Goal: Task Accomplishment & Management: Complete application form

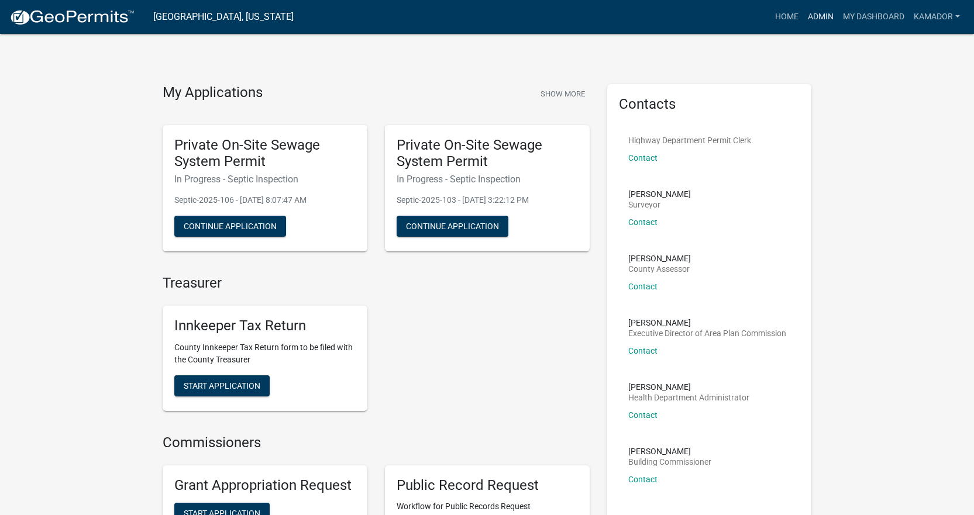
click at [808, 16] on link "Admin" at bounding box center [820, 17] width 35 height 22
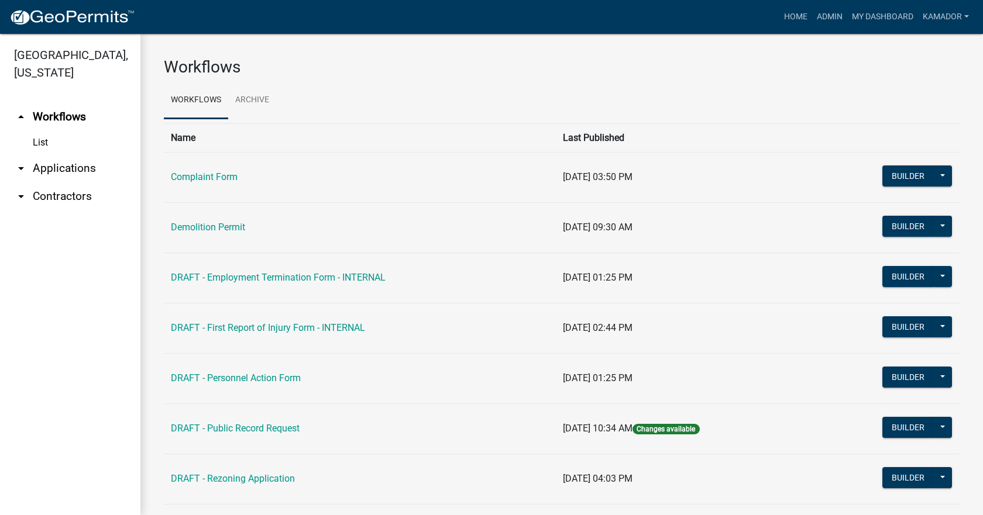
click at [63, 171] on link "arrow_drop_down Applications" at bounding box center [70, 168] width 140 height 28
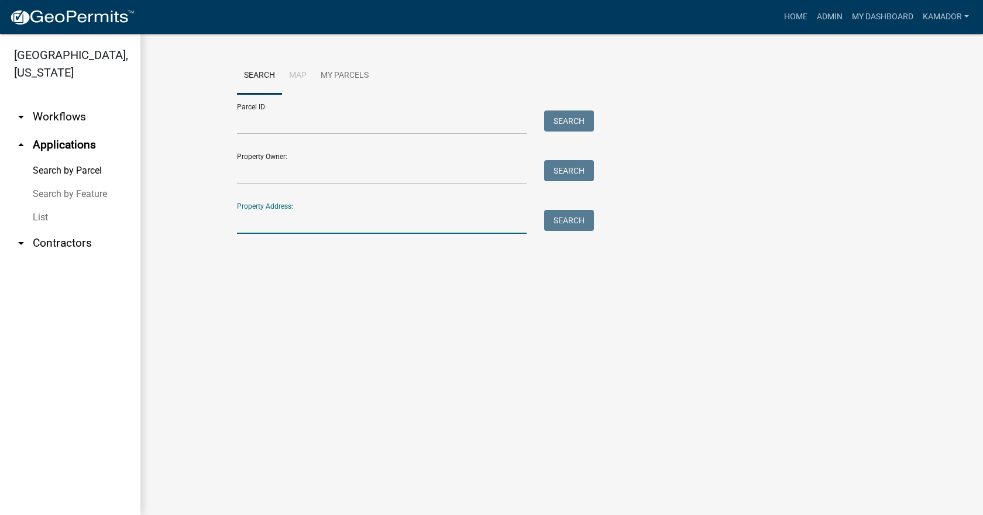
click at [269, 219] on input "Property Address:" at bounding box center [382, 222] width 290 height 24
click at [42, 217] on link "List" at bounding box center [70, 217] width 140 height 23
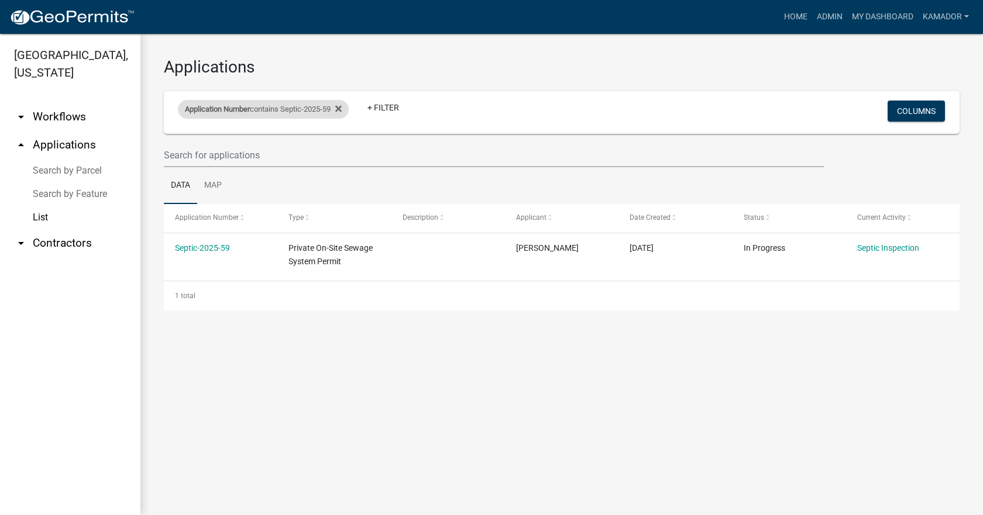
click at [307, 112] on div "Application Number contains Septic-2025-59" at bounding box center [263, 109] width 171 height 19
click at [281, 150] on input "Septic-2025-59" at bounding box center [268, 153] width 107 height 24
type input "Septic-2025-"
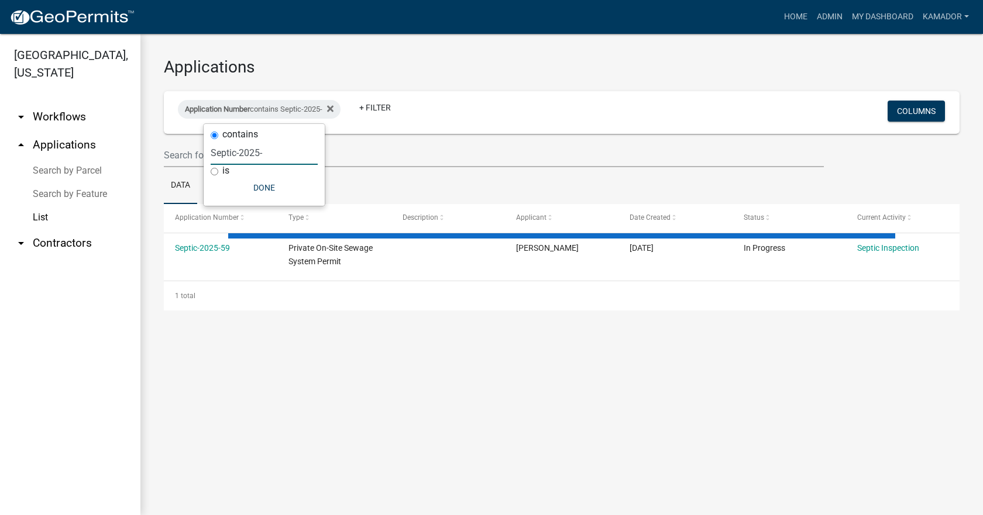
select select "3: 100"
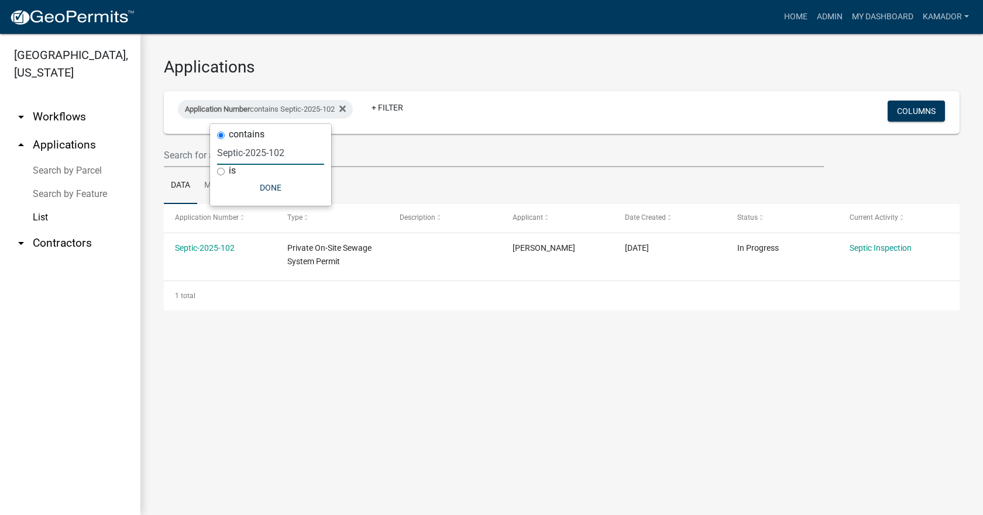
type input "Septic-2025-102"
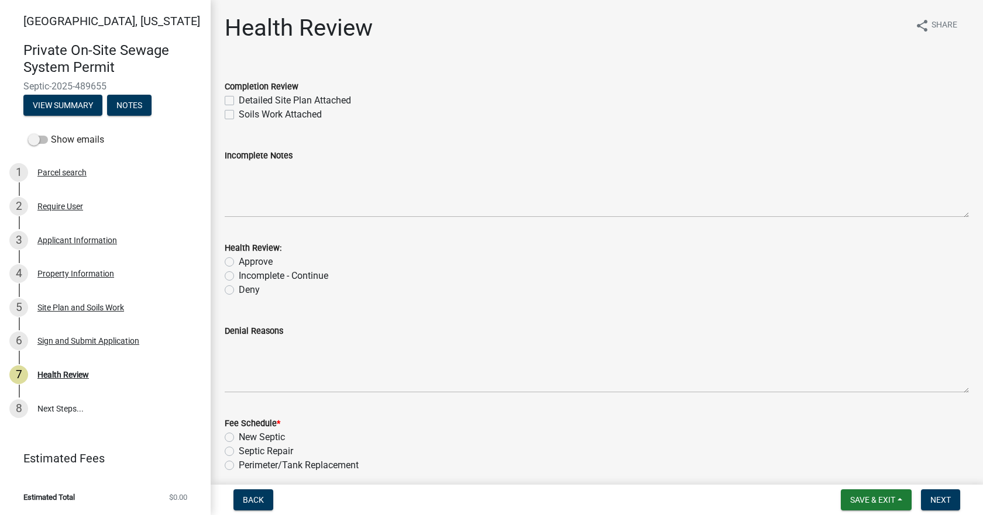
click at [239, 99] on label "Detailed Site Plan Attached" at bounding box center [295, 101] width 112 height 14
click at [239, 99] on input "Detailed Site Plan Attached" at bounding box center [243, 98] width 8 height 8
checkbox input "true"
click at [239, 113] on label "Soils Work Attached" at bounding box center [280, 115] width 83 height 14
click at [239, 113] on input "Soils Work Attached" at bounding box center [243, 112] width 8 height 8
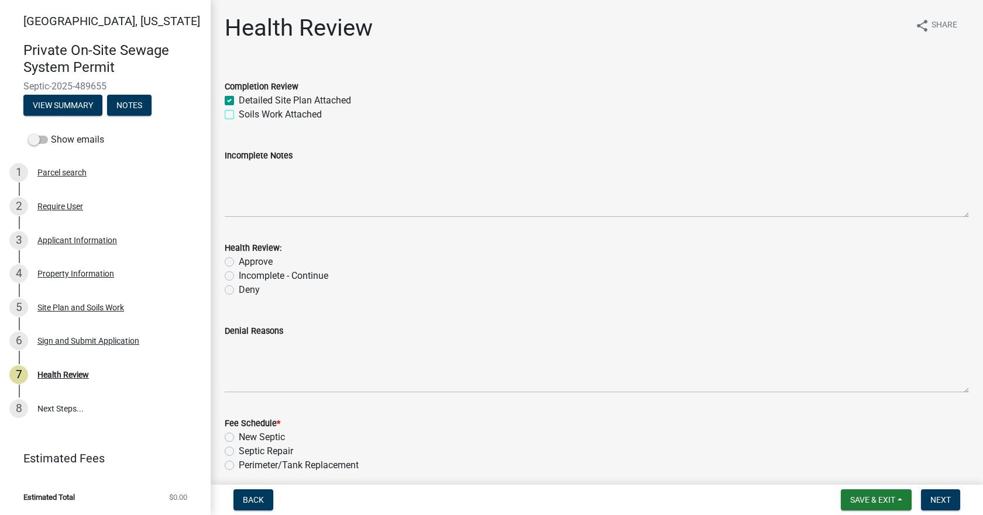
checkbox input "true"
click at [239, 260] on label "Approve" at bounding box center [256, 262] width 34 height 14
click at [239, 260] on input "Approve" at bounding box center [243, 259] width 8 height 8
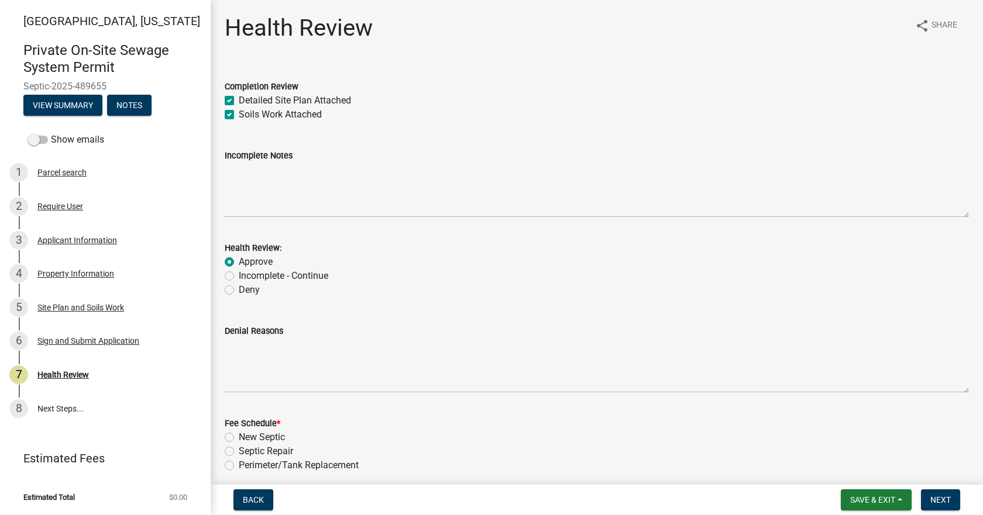
radio input "true"
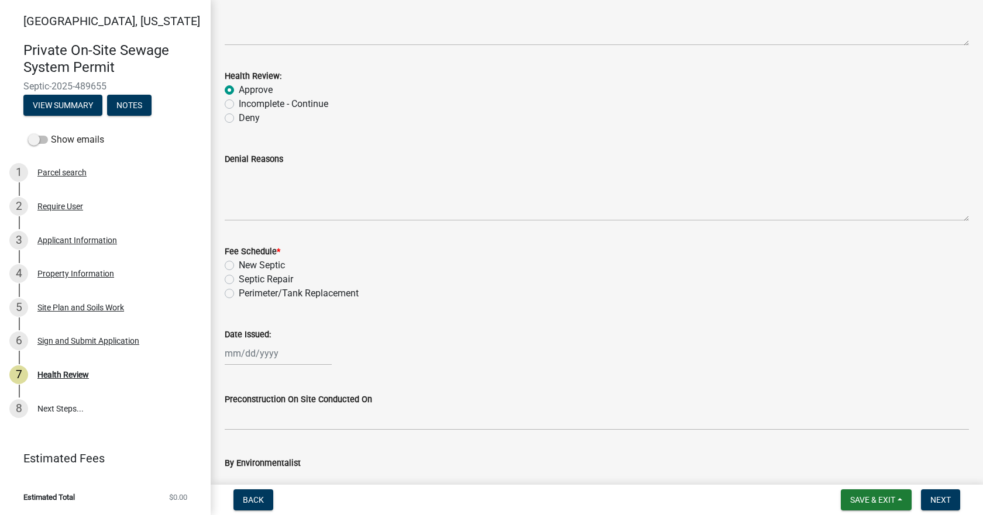
scroll to position [175, 0]
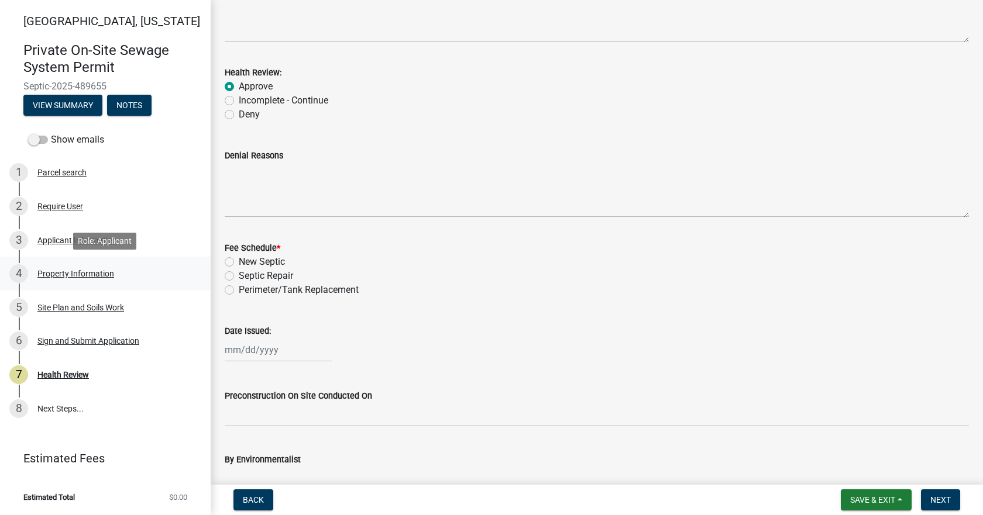
click at [76, 271] on div "Property Information" at bounding box center [75, 274] width 77 height 8
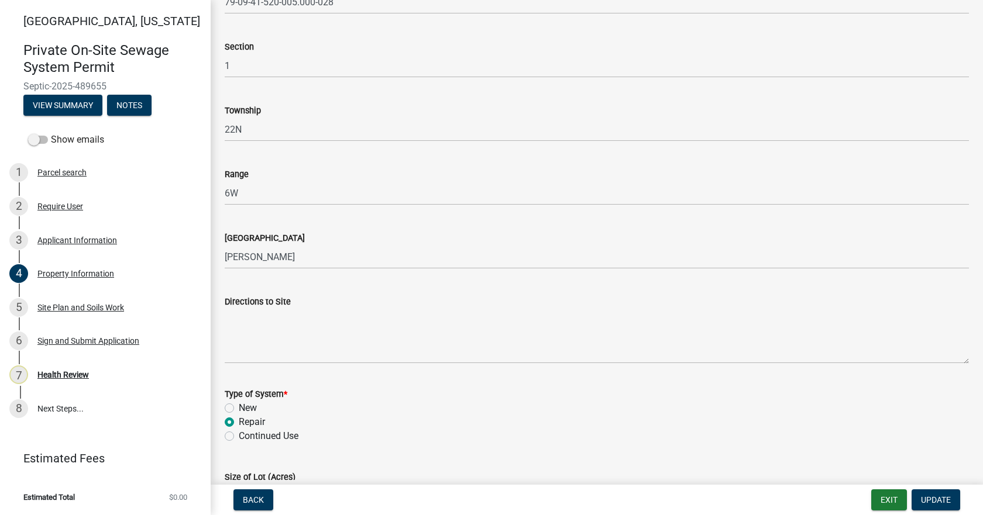
scroll to position [409, 0]
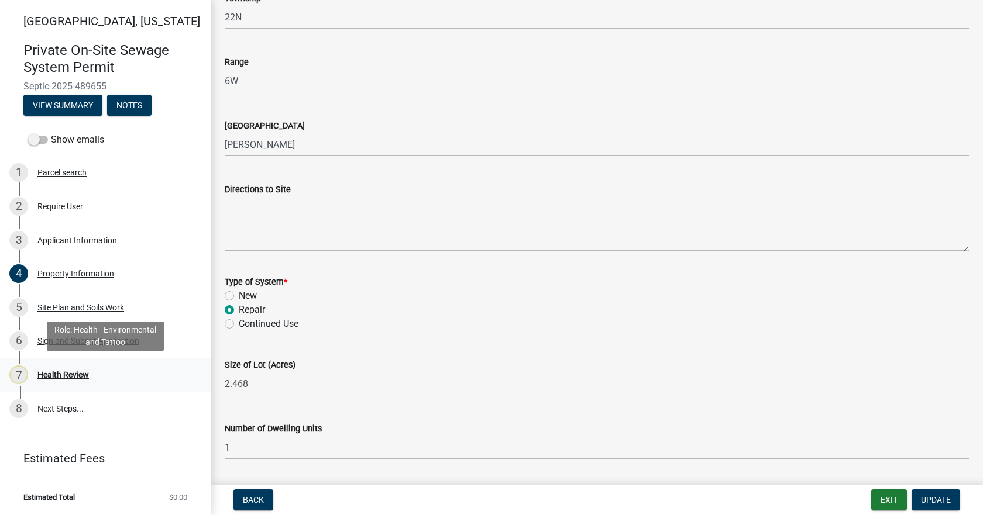
click at [71, 366] on div "7 Health Review" at bounding box center [100, 375] width 183 height 19
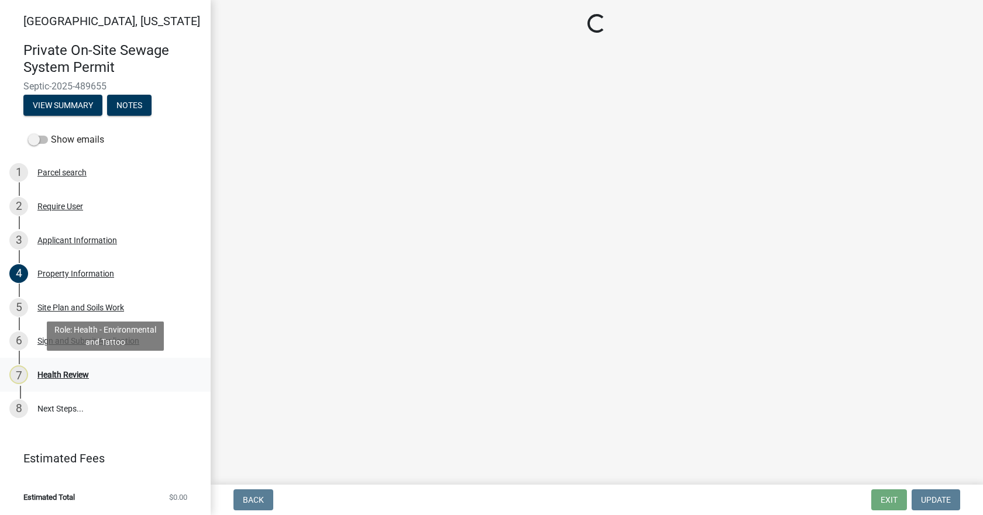
scroll to position [0, 0]
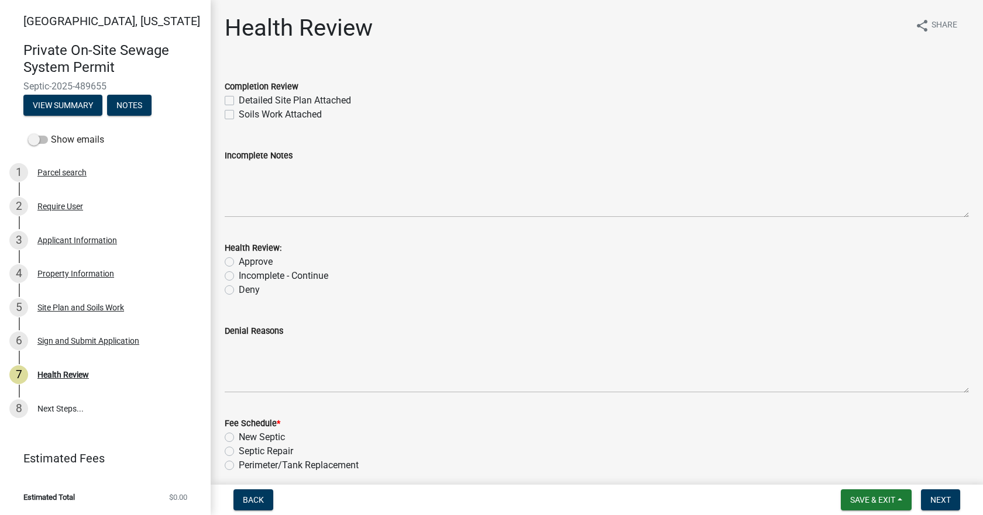
click at [239, 100] on label "Detailed Site Plan Attached" at bounding box center [295, 101] width 112 height 14
click at [239, 100] on input "Detailed Site Plan Attached" at bounding box center [243, 98] width 8 height 8
checkbox input "true"
click at [239, 113] on label "Soils Work Attached" at bounding box center [280, 115] width 83 height 14
click at [239, 113] on input "Soils Work Attached" at bounding box center [243, 112] width 8 height 8
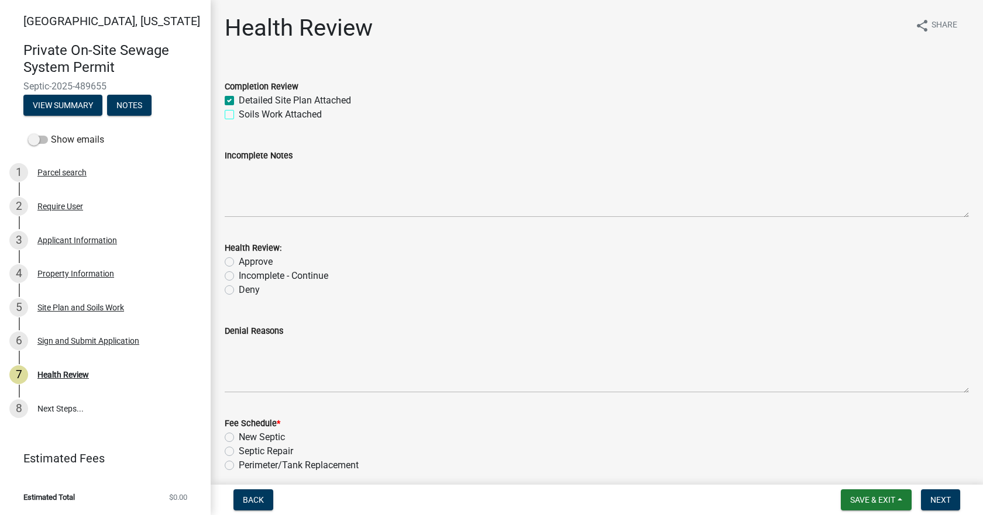
checkbox input "true"
click at [239, 263] on label "Approve" at bounding box center [256, 262] width 34 height 14
click at [239, 263] on input "Approve" at bounding box center [243, 259] width 8 height 8
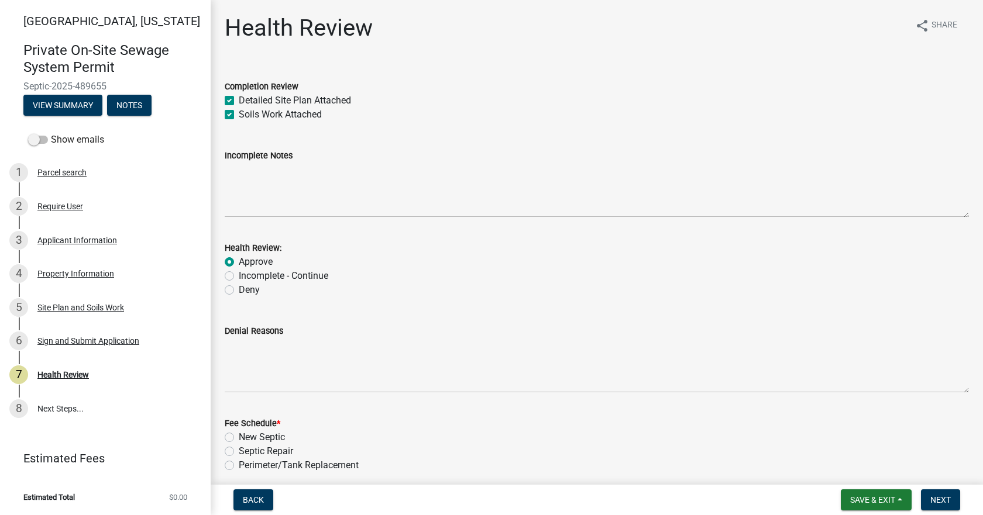
radio input "true"
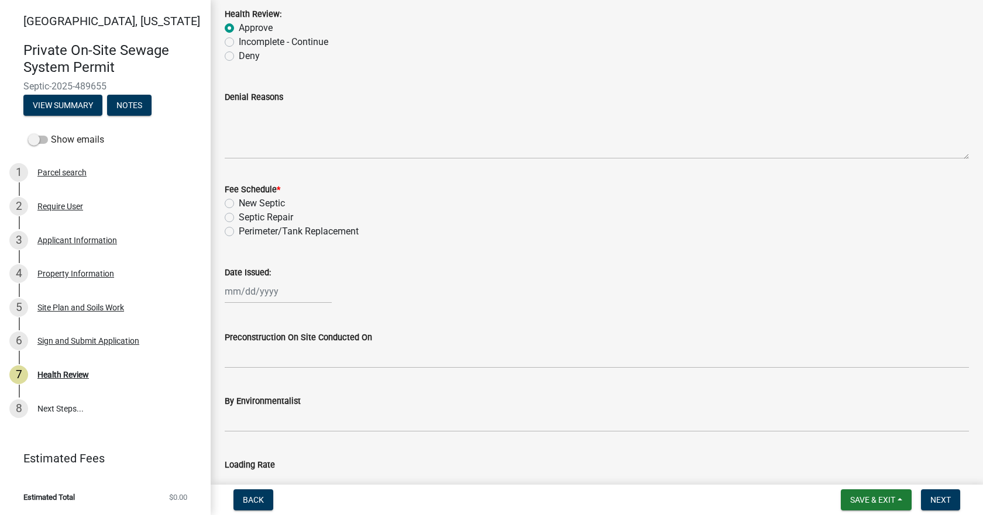
click at [239, 215] on label "Septic Repair" at bounding box center [266, 218] width 54 height 14
click at [239, 215] on input "Septic Repair" at bounding box center [243, 215] width 8 height 8
radio input "true"
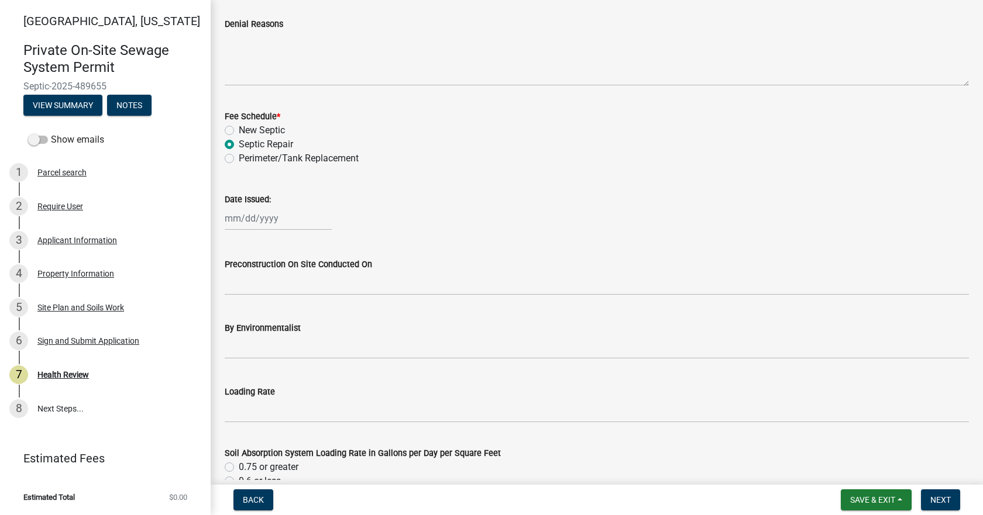
scroll to position [409, 0]
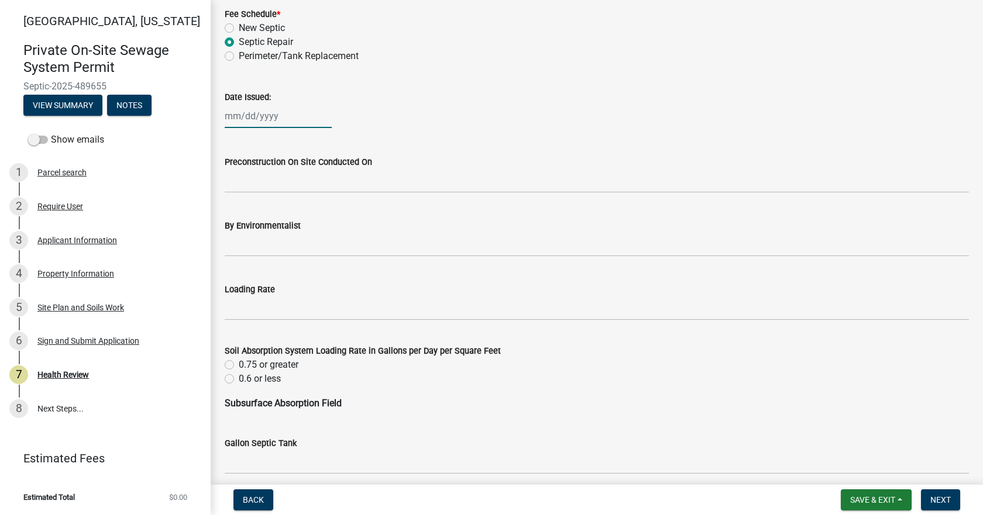
click at [254, 123] on div at bounding box center [278, 116] width 107 height 24
select select "10"
select select "2025"
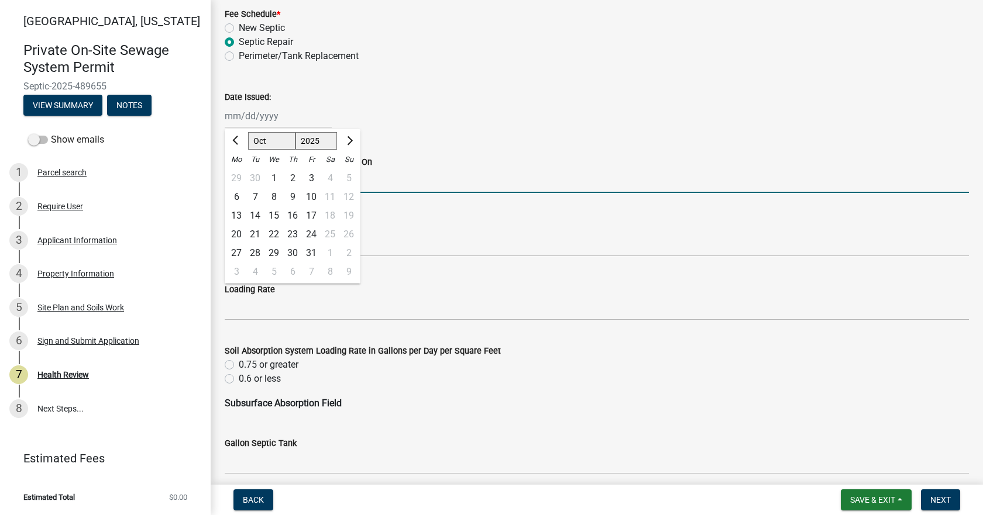
click at [429, 181] on input "Preconstruction On Site Conducted On" at bounding box center [597, 181] width 744 height 24
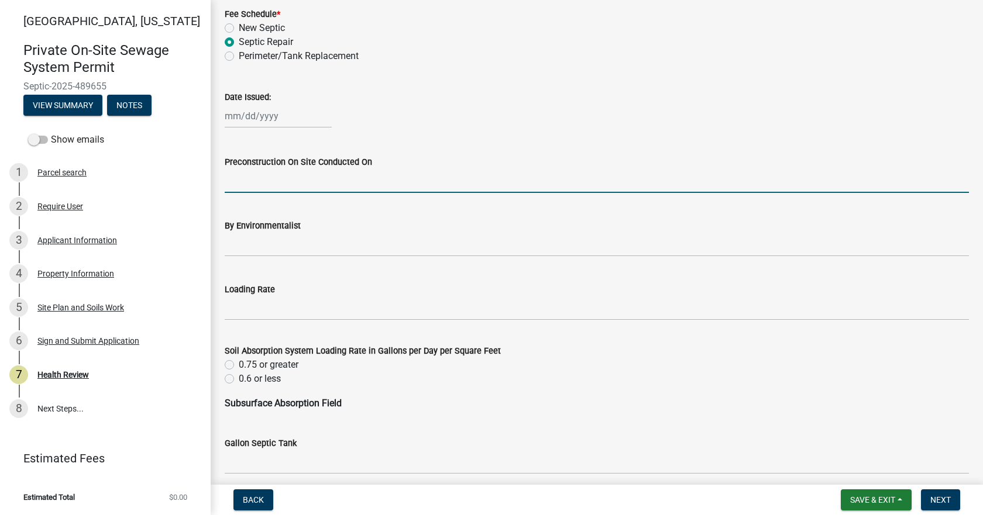
click at [274, 117] on div at bounding box center [278, 116] width 107 height 24
select select "10"
select select "2025"
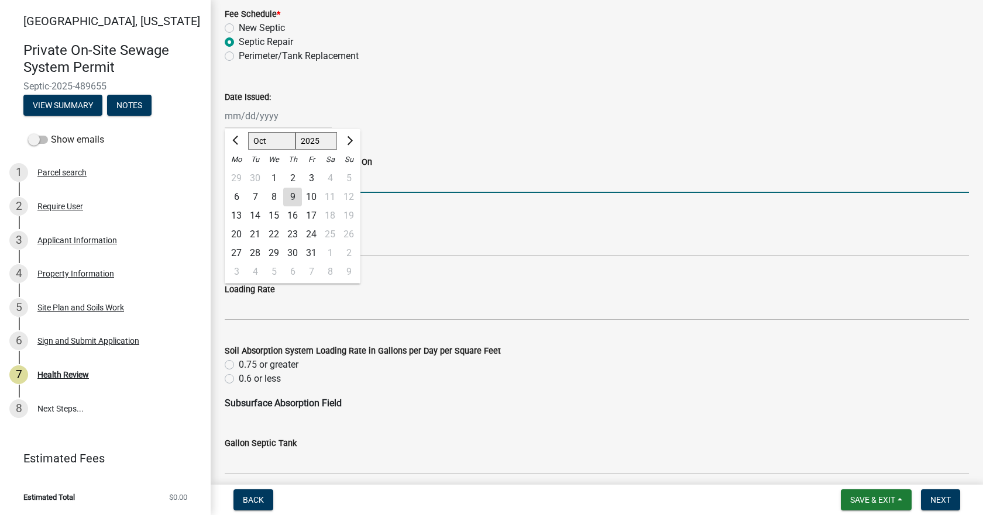
click at [383, 184] on input "Preconstruction On Site Conducted On" at bounding box center [597, 181] width 744 height 24
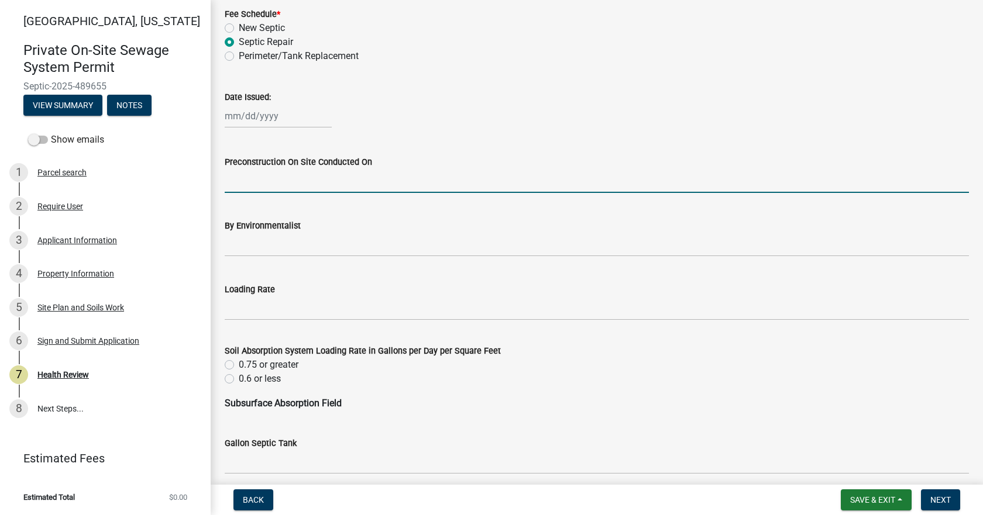
click at [259, 280] on div "Loading Rate" at bounding box center [597, 293] width 744 height 54
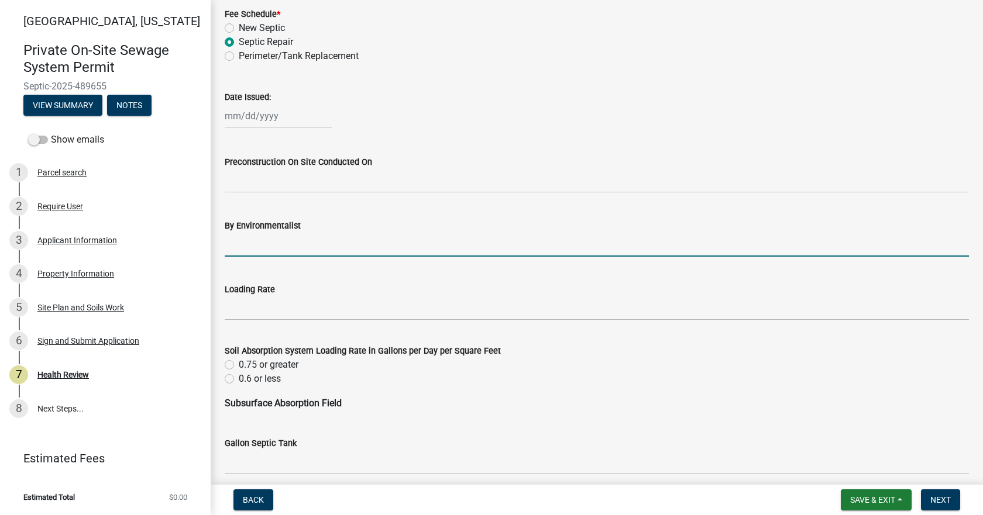
click at [245, 247] on input "By Environmentalist" at bounding box center [597, 245] width 744 height 24
click at [247, 117] on div at bounding box center [278, 116] width 107 height 24
select select "10"
select select "2025"
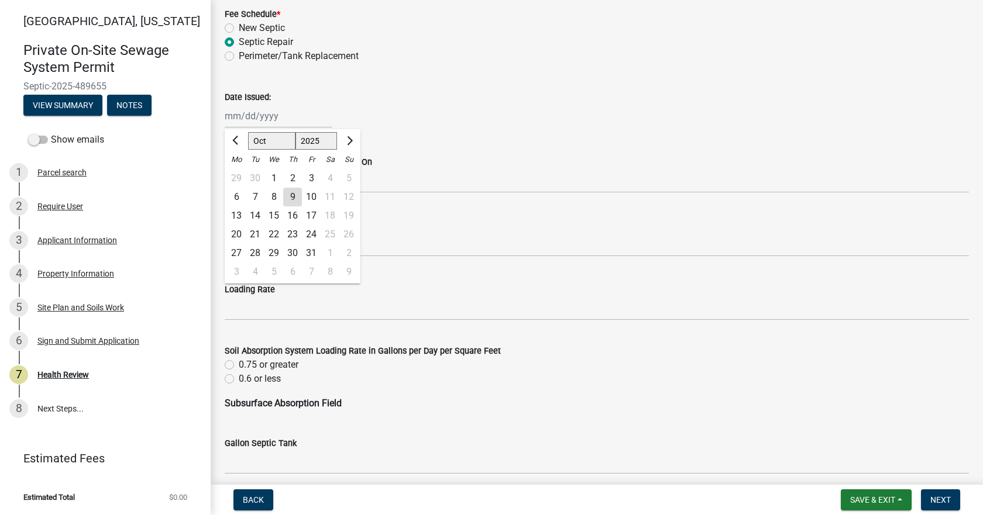
drag, startPoint x: 257, startPoint y: 199, endPoint x: 256, endPoint y: 193, distance: 6.5
click at [257, 199] on div "7" at bounding box center [255, 197] width 19 height 19
type input "[DATE]"
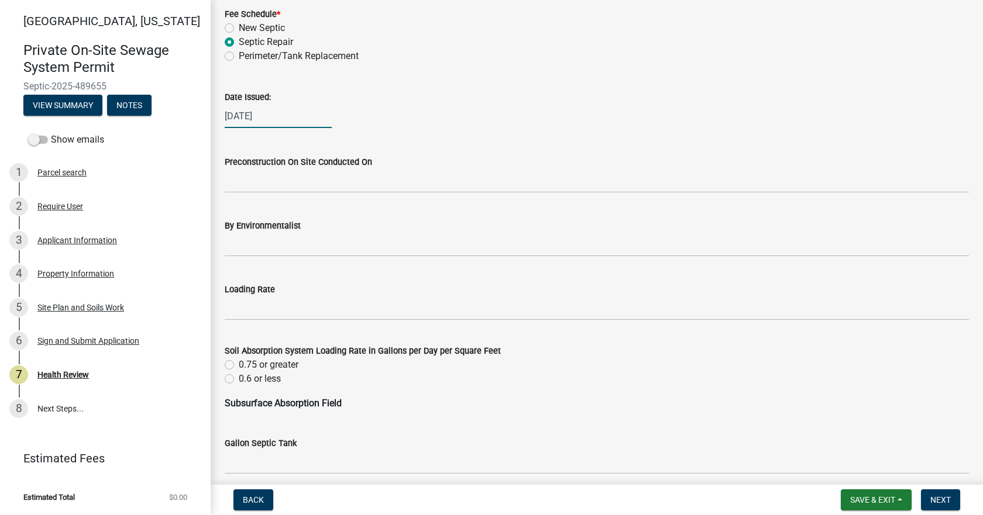
click at [279, 111] on div "[DATE]" at bounding box center [278, 116] width 107 height 24
select select "10"
select select "2025"
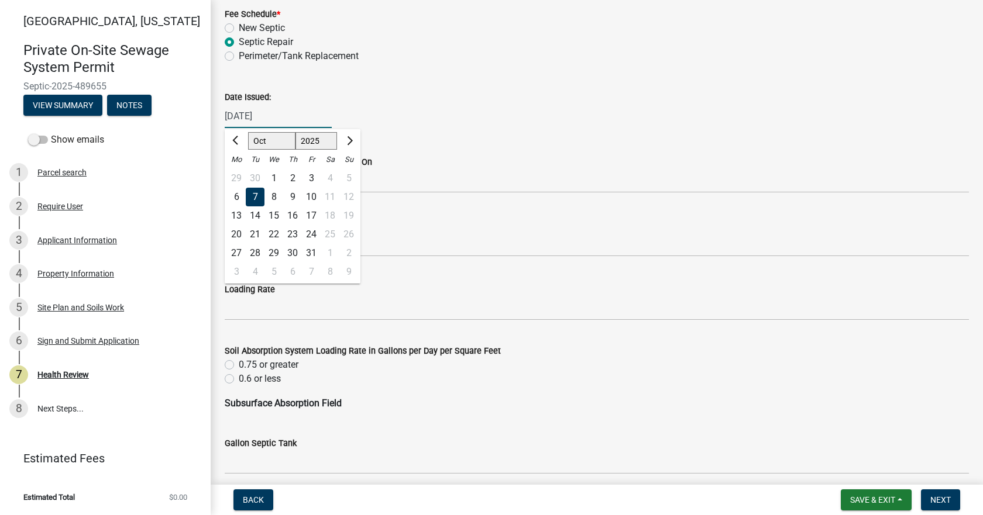
drag, startPoint x: 279, startPoint y: 111, endPoint x: 253, endPoint y: 114, distance: 25.9
click at [253, 114] on input "[DATE]" at bounding box center [278, 116] width 107 height 24
click at [294, 198] on div "9" at bounding box center [292, 197] width 19 height 19
type input "10/09/2025"
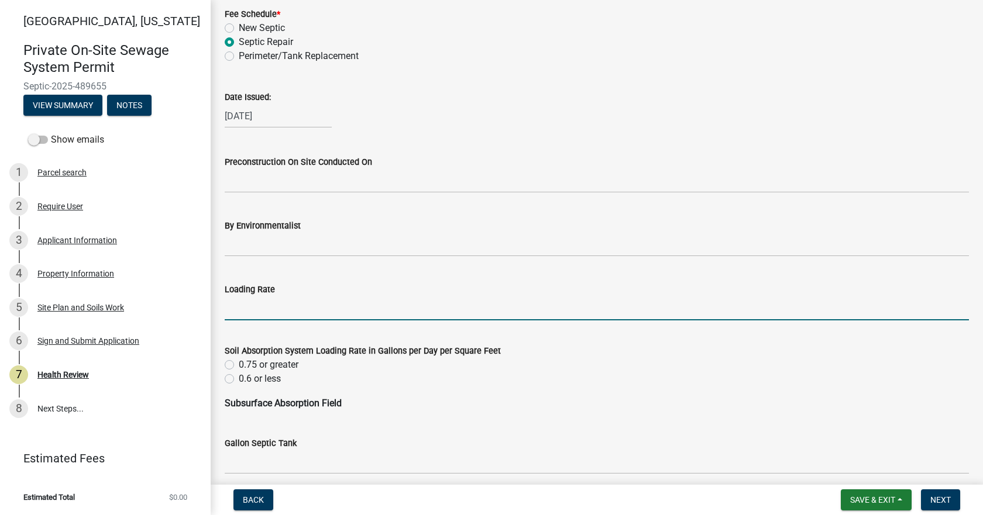
click at [263, 301] on input "Loading Rate" at bounding box center [597, 309] width 744 height 24
type input ".5"
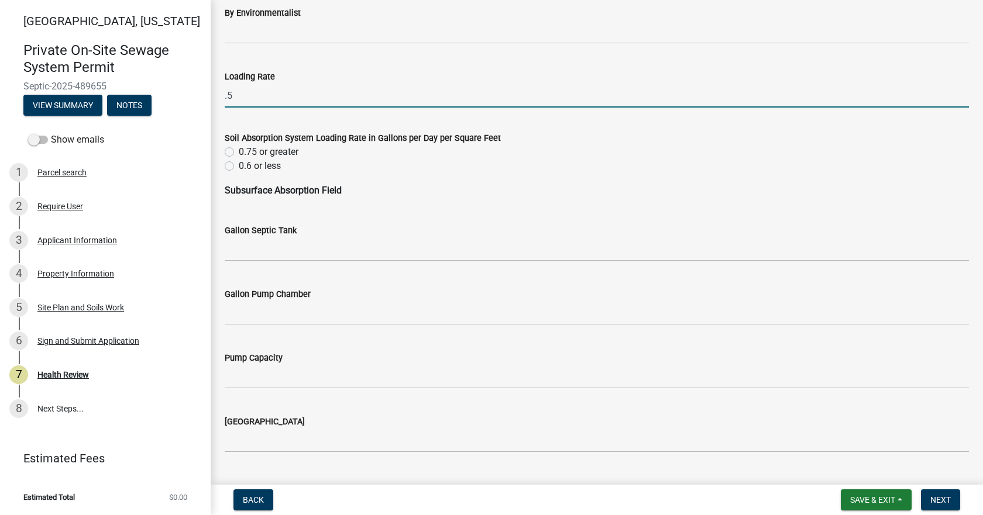
scroll to position [643, 0]
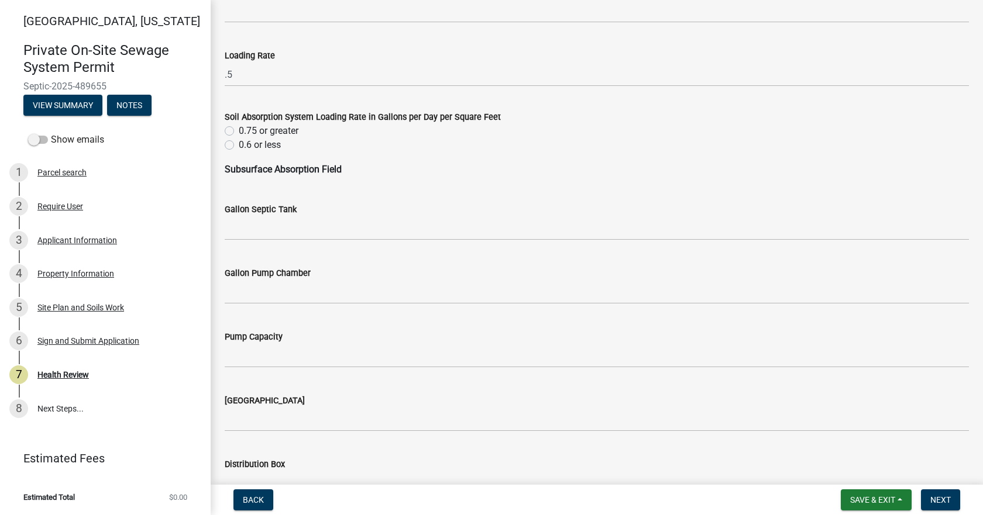
click at [239, 143] on label "0.6 or less" at bounding box center [260, 145] width 42 height 14
click at [239, 143] on input "0.6 or less" at bounding box center [243, 142] width 8 height 8
radio input "true"
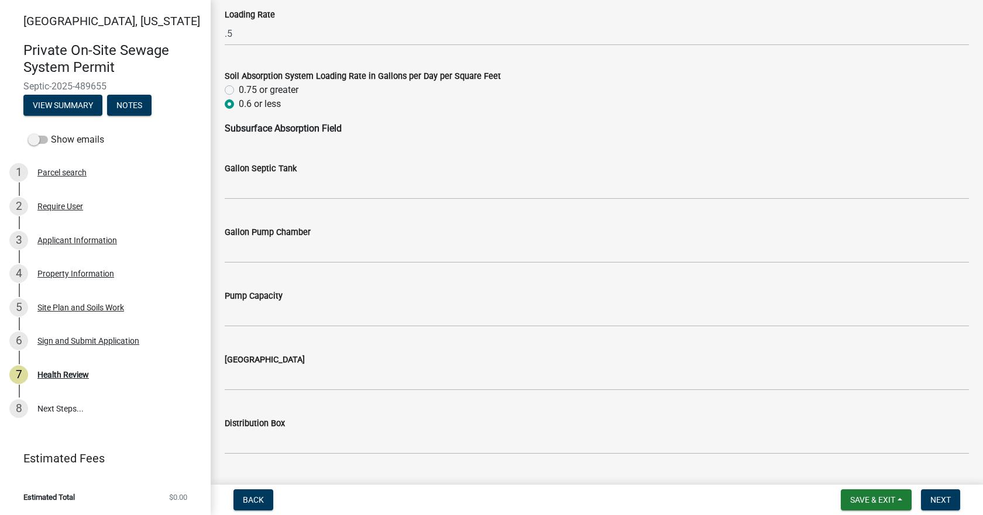
scroll to position [702, 0]
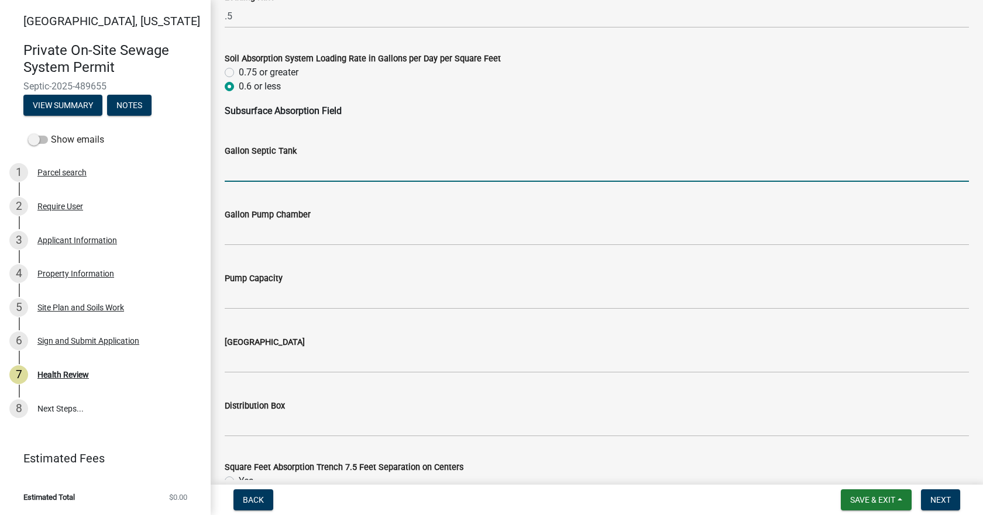
click at [277, 177] on input "Gallon Septic Tank" at bounding box center [597, 170] width 744 height 24
type input "Existing tank"
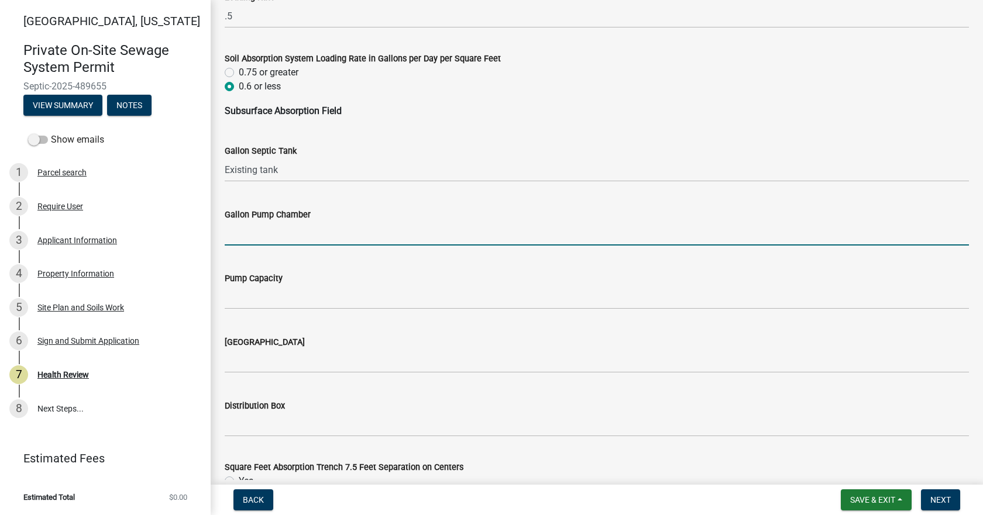
click at [296, 228] on input "Gallon Pump Chamber" at bounding box center [597, 234] width 744 height 24
type input "1000"
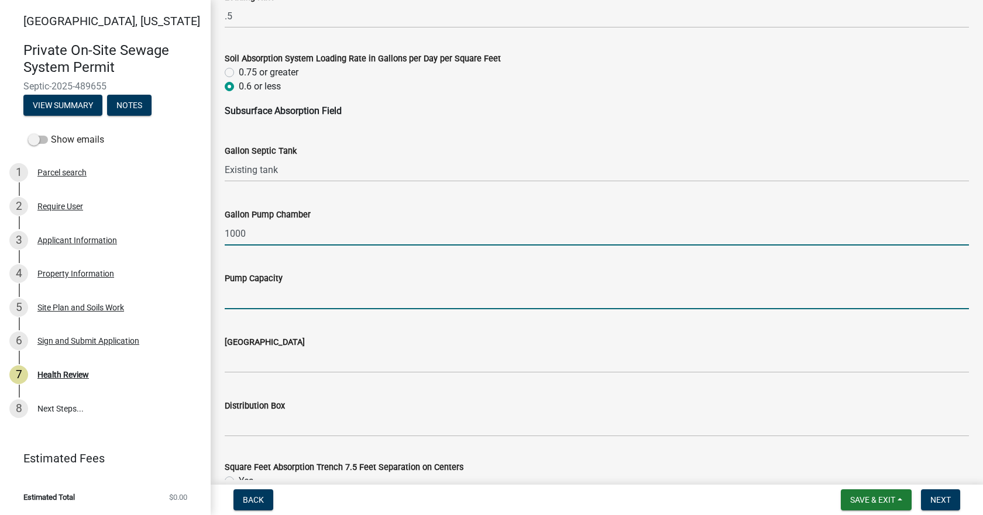
click at [316, 288] on input "Pump Capacity" at bounding box center [597, 297] width 744 height 24
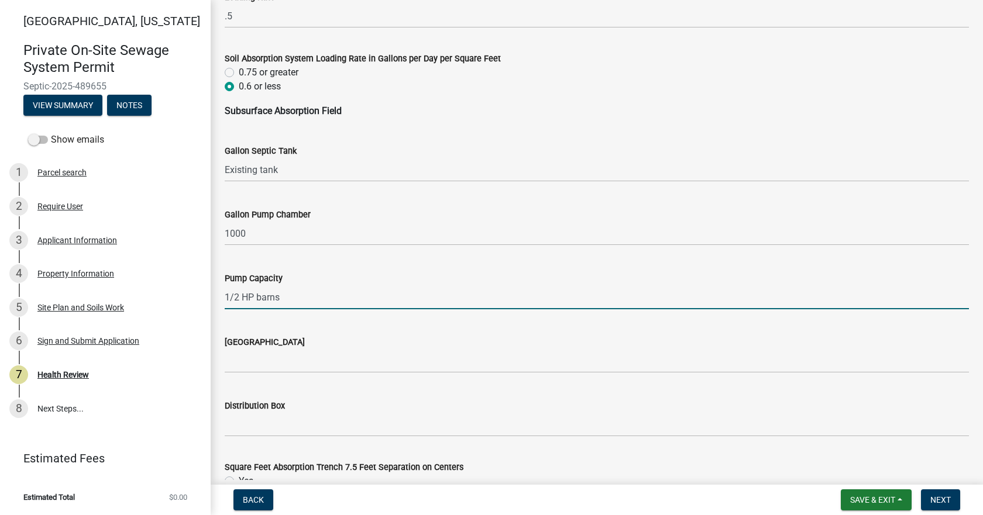
scroll to position [760, 0]
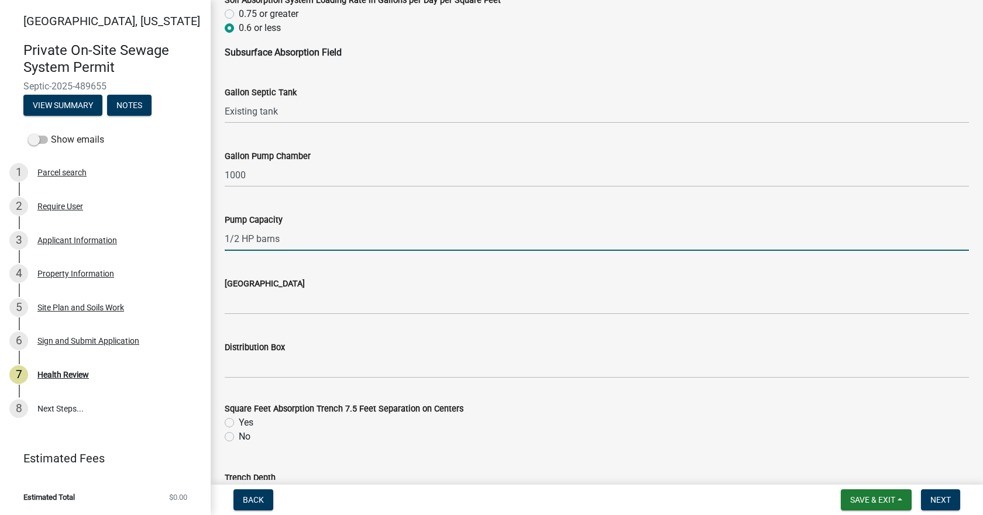
type input "1/2 HP barns"
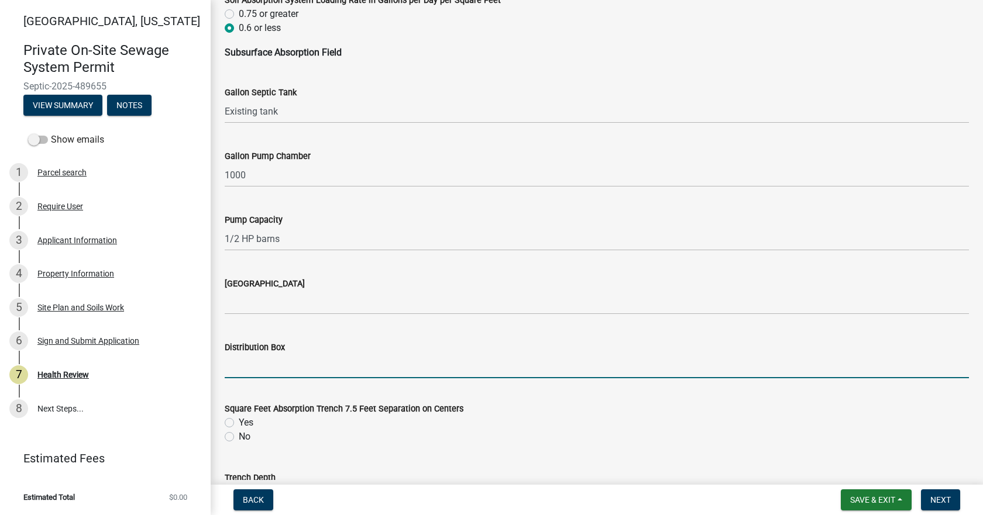
click at [265, 369] on input "Distribution Box" at bounding box center [597, 367] width 744 height 24
type input "Yes"
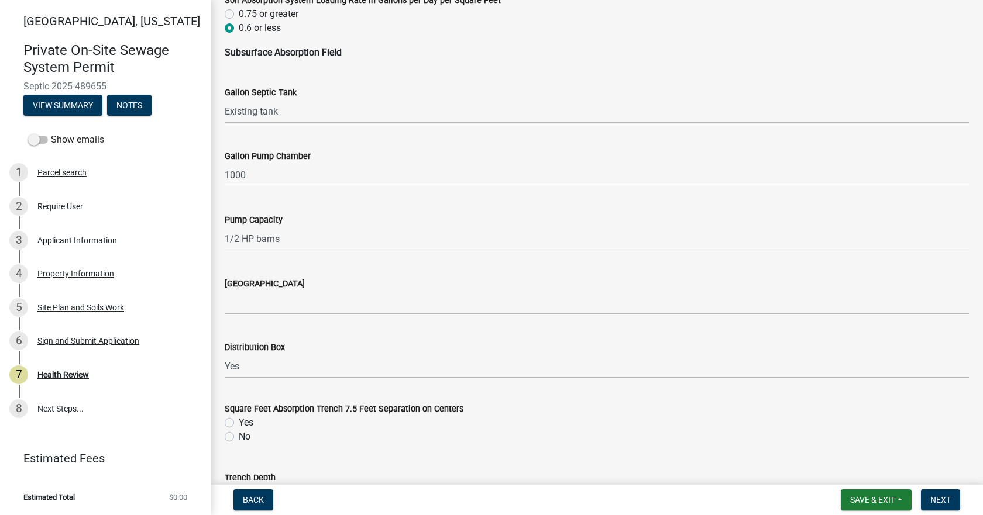
click at [239, 422] on label "Yes" at bounding box center [246, 423] width 15 height 14
click at [239, 422] on input "Yes" at bounding box center [243, 420] width 8 height 8
radio input "true"
click at [239, 439] on label "No" at bounding box center [245, 437] width 12 height 14
click at [239, 438] on input "No" at bounding box center [243, 434] width 8 height 8
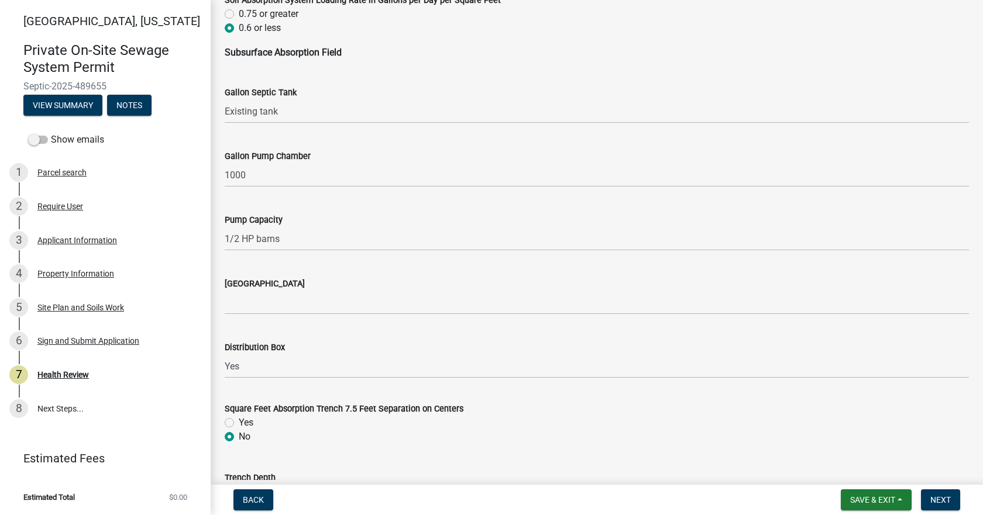
radio input "true"
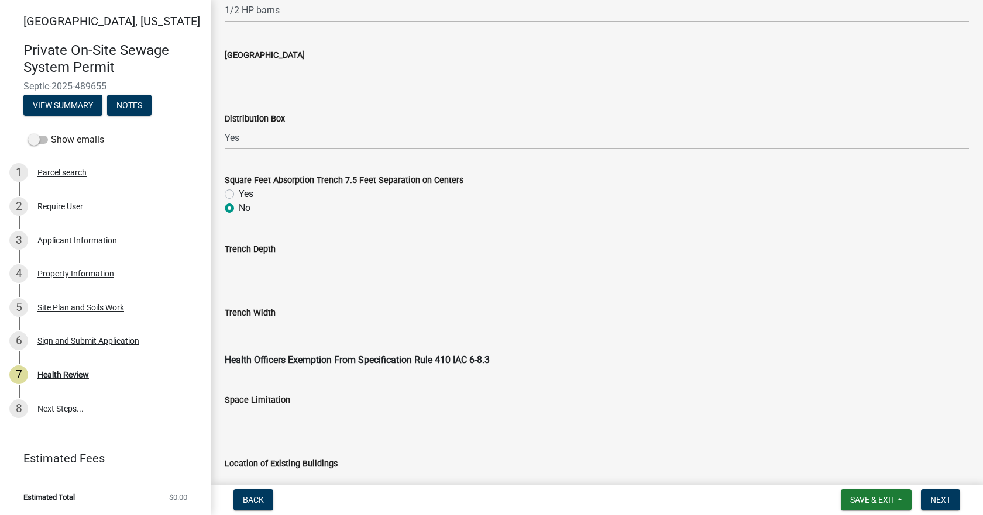
scroll to position [994, 0]
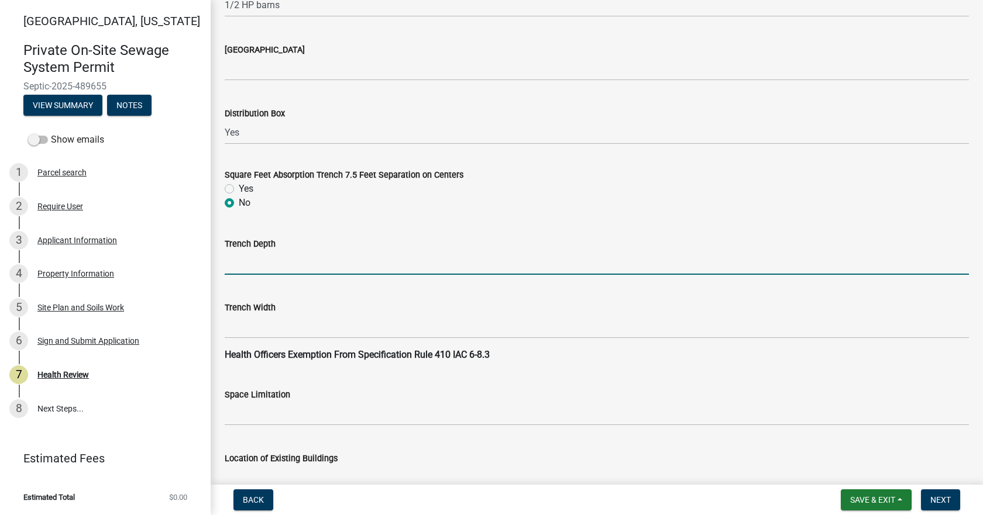
click at [293, 268] on input "Trench Depth" at bounding box center [597, 263] width 744 height 24
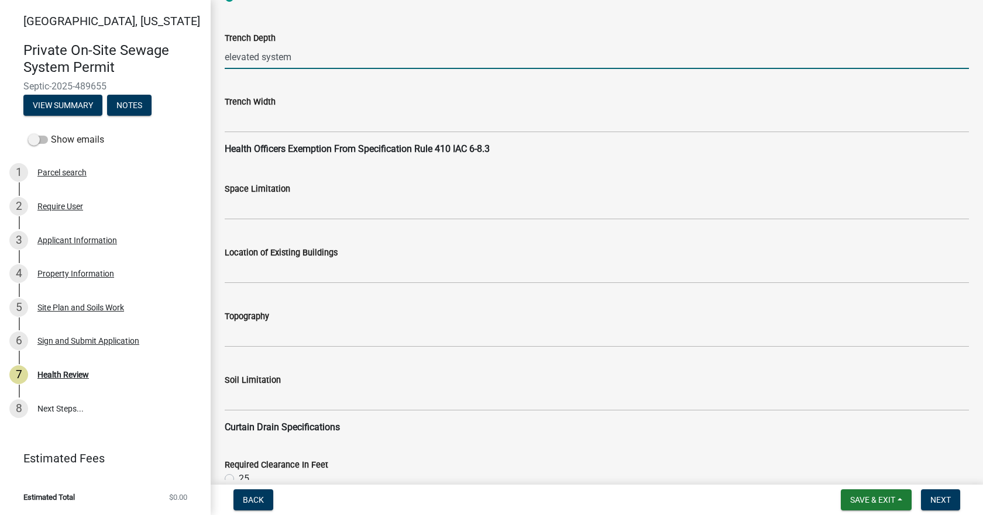
scroll to position [1228, 0]
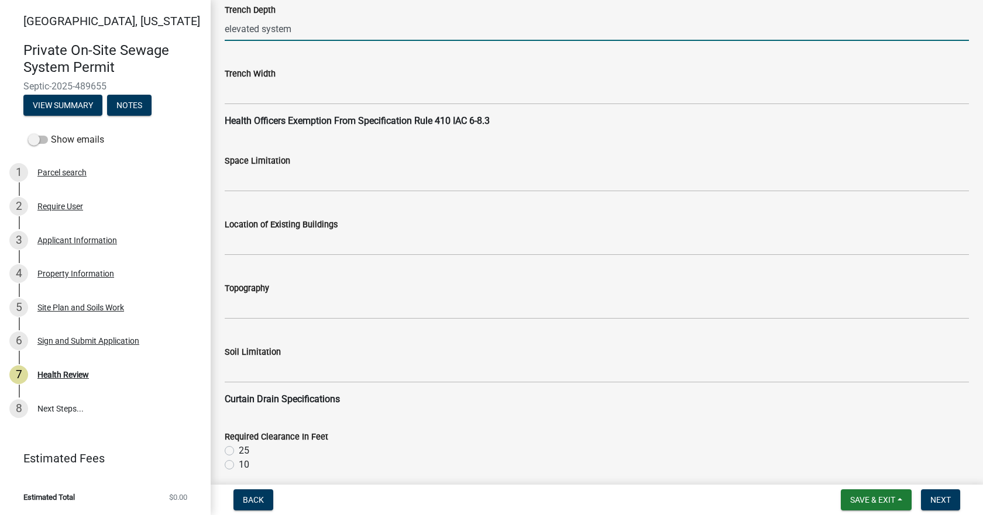
type input "elevated system"
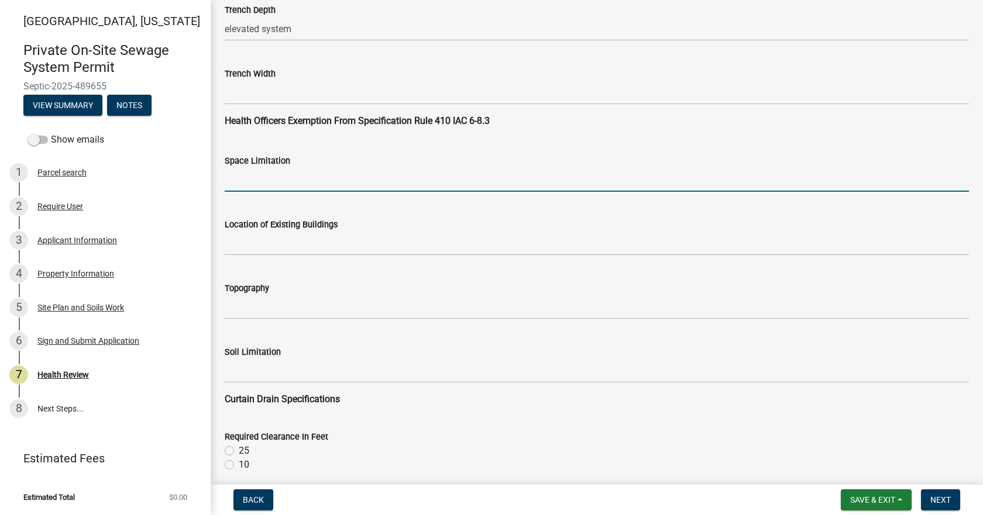
click at [272, 182] on input "Space Limitation" at bounding box center [597, 180] width 744 height 24
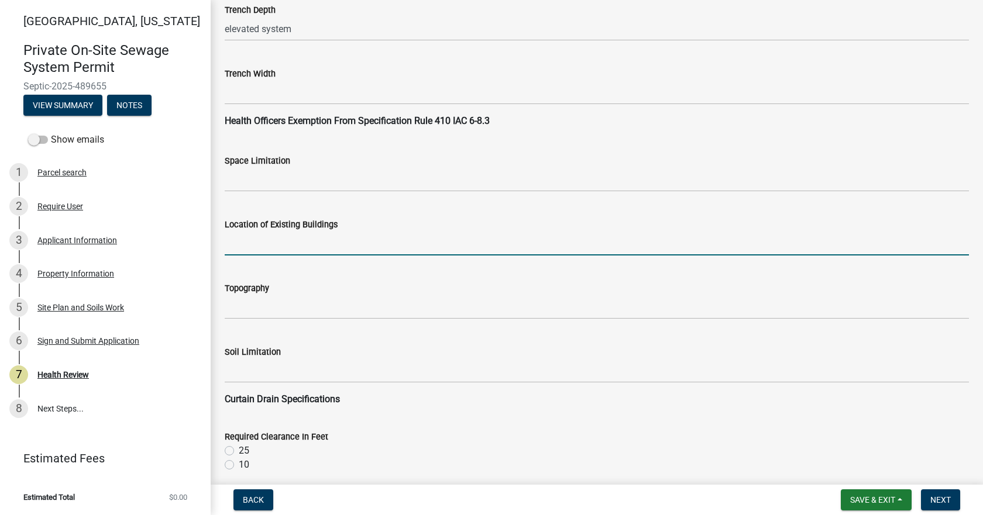
click at [257, 248] on input "Location of Existing Buildings" at bounding box center [597, 244] width 744 height 24
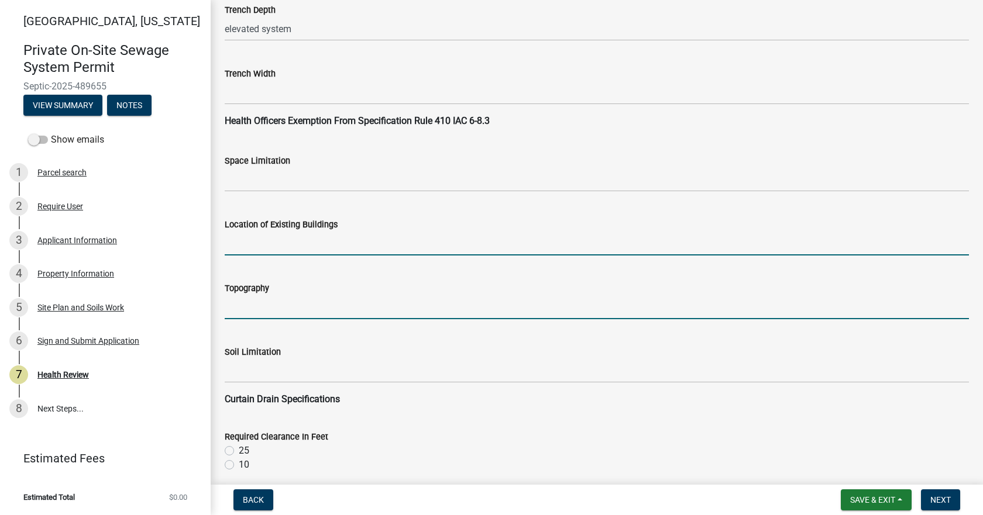
click at [264, 311] on input "Topography" at bounding box center [597, 307] width 744 height 24
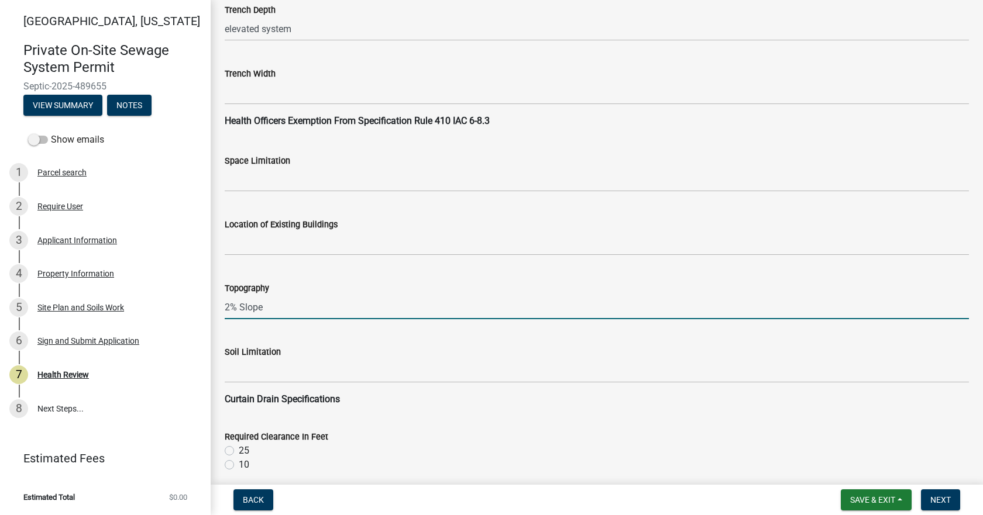
type input "2% Slope"
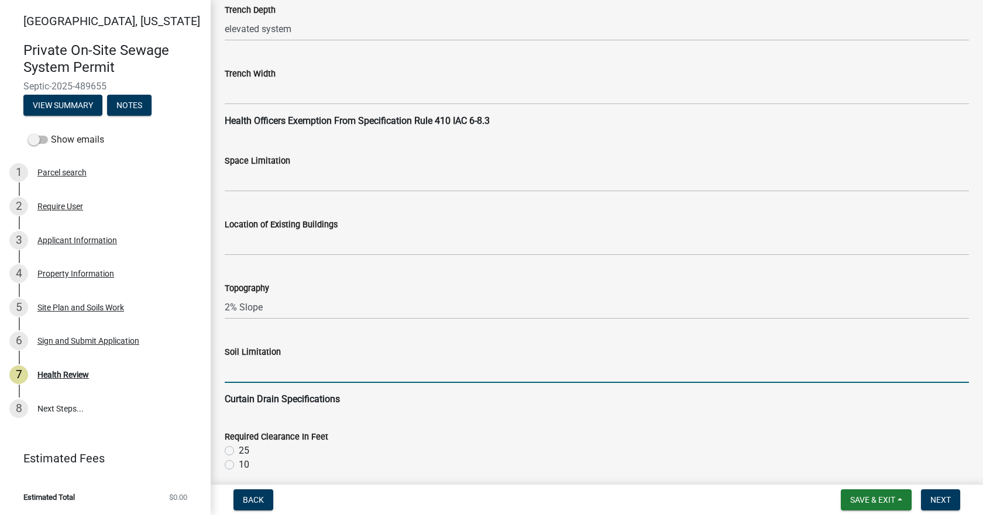
click at [250, 377] on input "Soil Limitation" at bounding box center [597, 371] width 744 height 24
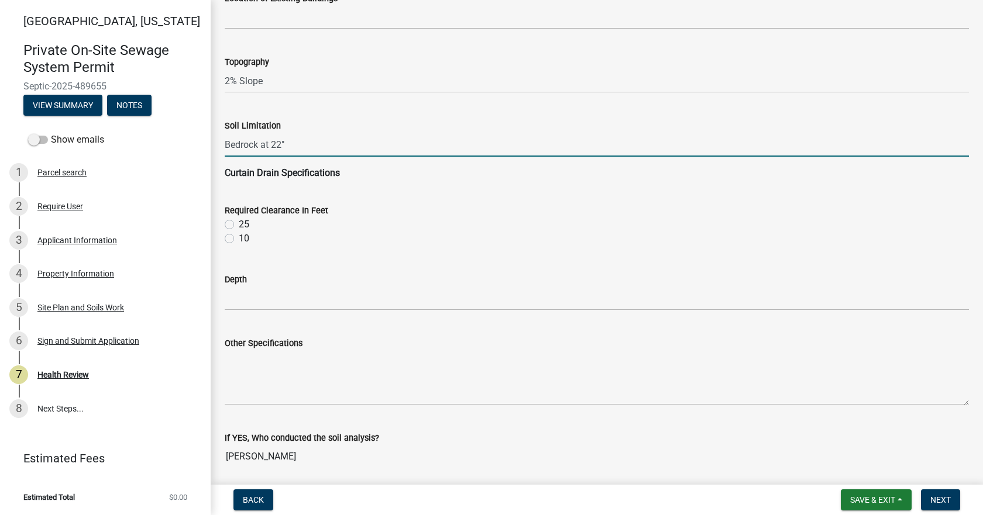
scroll to position [1462, 0]
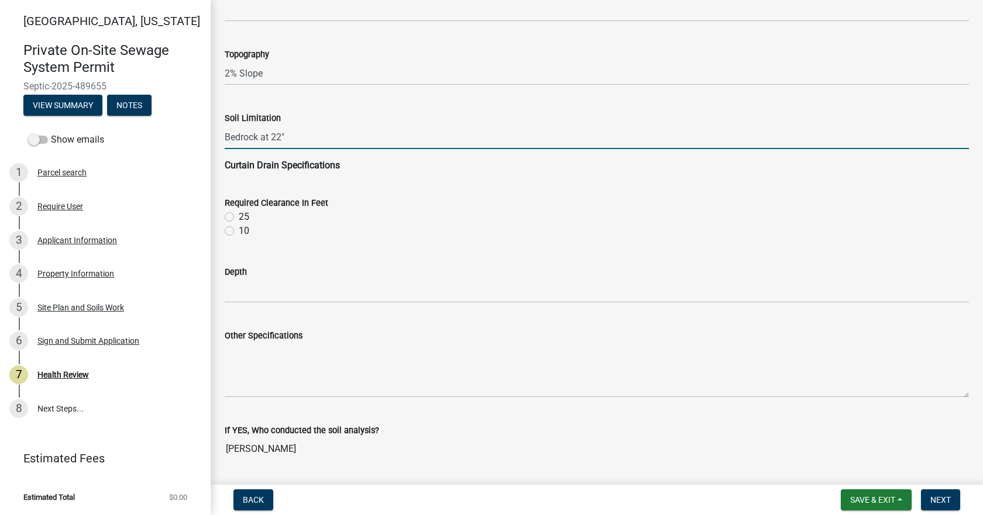
type input "Bedrock at 22""
click at [224, 229] on div "Required Clearance In Feet 25 10" at bounding box center [597, 210] width 762 height 56
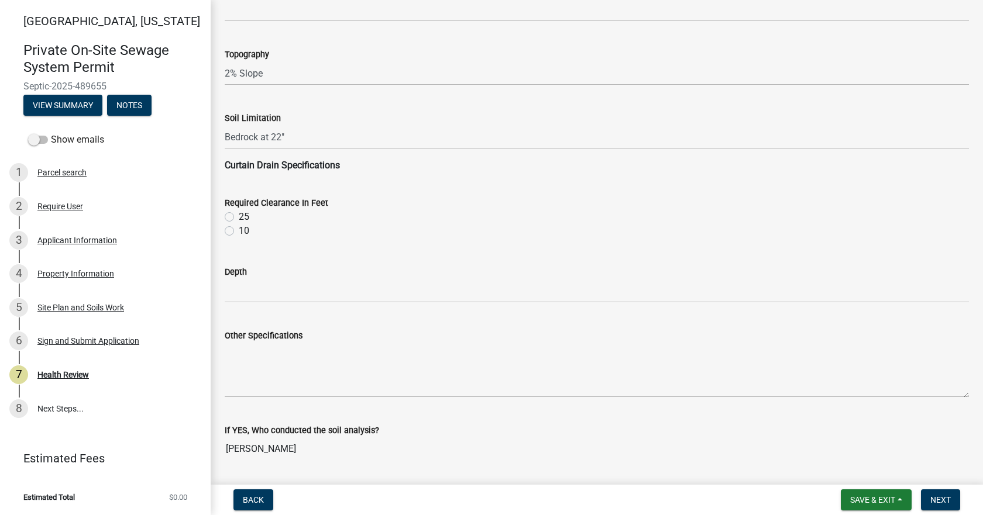
click at [239, 234] on label "10" at bounding box center [244, 231] width 11 height 14
click at [239, 232] on input "10" at bounding box center [243, 228] width 8 height 8
radio input "true"
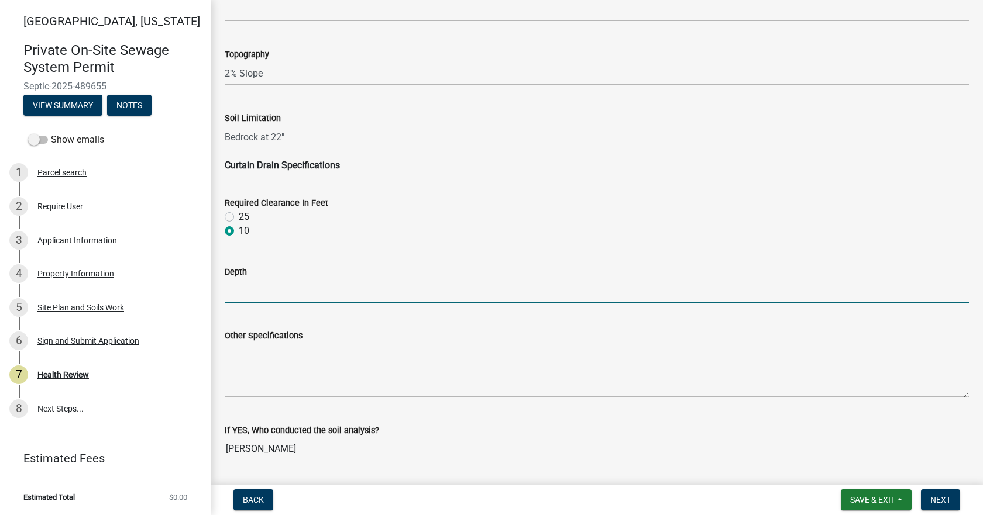
click at [255, 285] on input "Depth" at bounding box center [597, 291] width 744 height 24
type input "36" below the bottom of the bed."
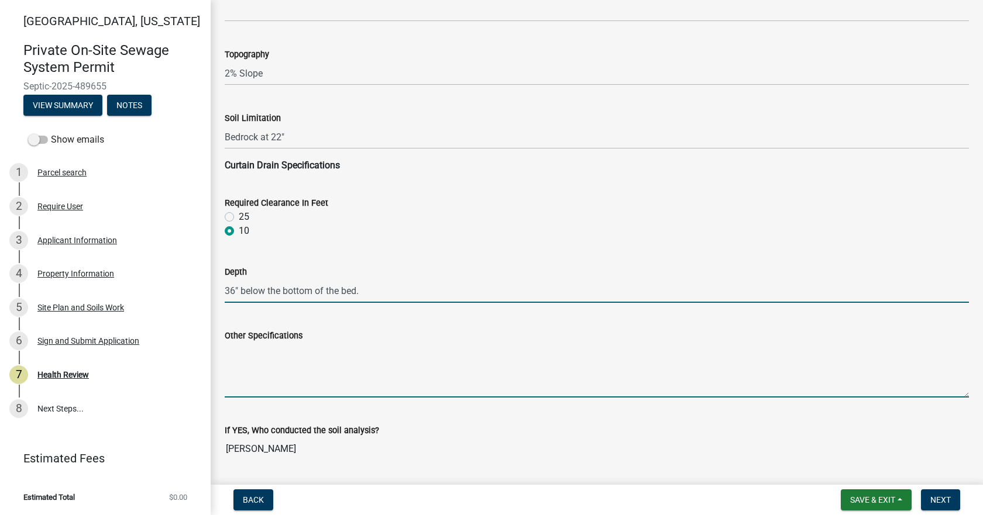
click at [277, 345] on textarea "Other Specifications" at bounding box center [597, 370] width 744 height 55
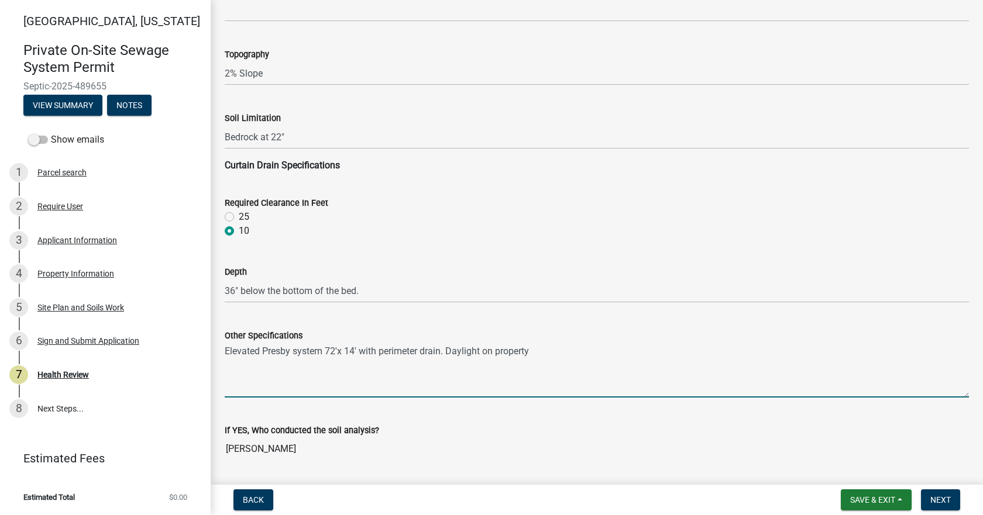
type textarea "Elevated Presby system 72'x 14' with perimeter drain. Daylight on property"
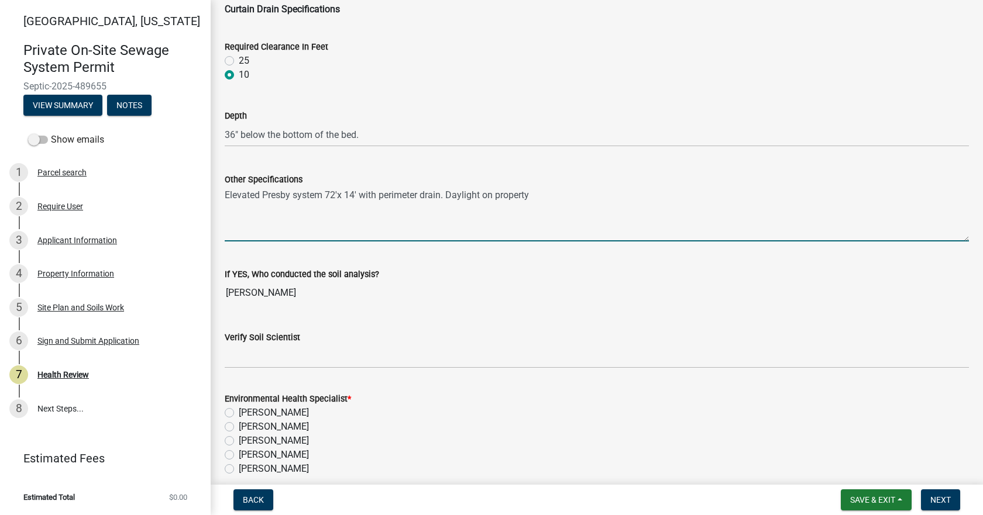
scroll to position [1638, 0]
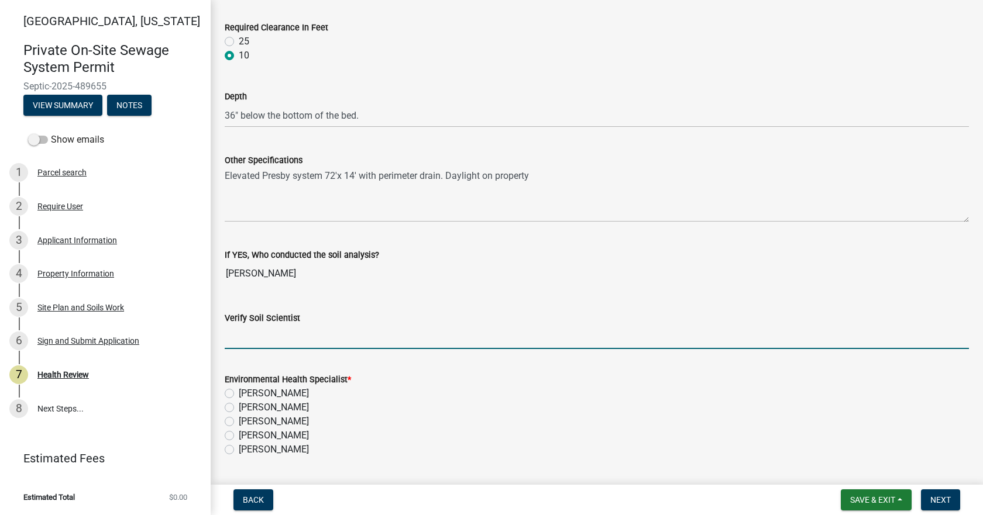
drag, startPoint x: 292, startPoint y: 337, endPoint x: 292, endPoint y: 343, distance: 6.4
click at [292, 337] on input "Verify Soil Scientist" at bounding box center [597, 337] width 744 height 24
type input "Yes"
click at [239, 452] on label "[PERSON_NAME]" at bounding box center [274, 450] width 70 height 14
click at [239, 450] on input "[PERSON_NAME]" at bounding box center [243, 447] width 8 height 8
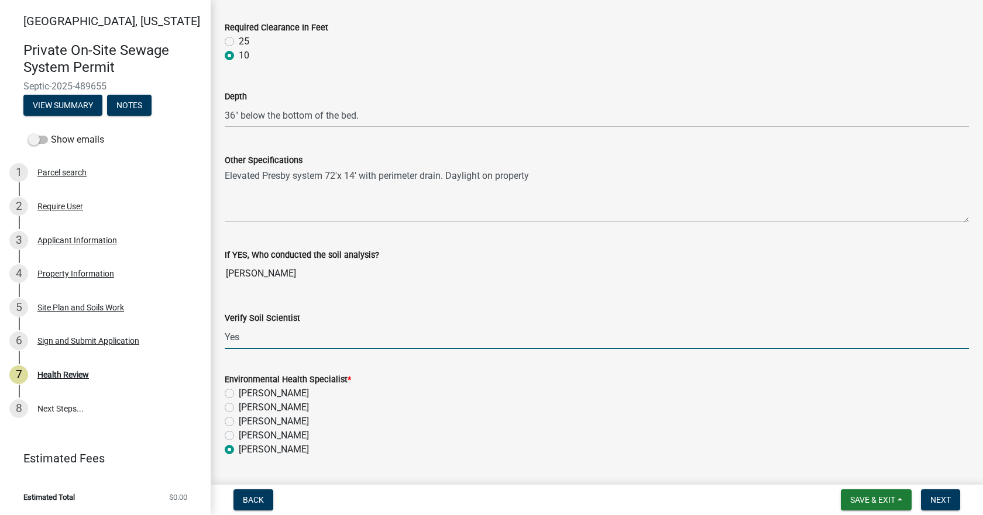
radio input "true"
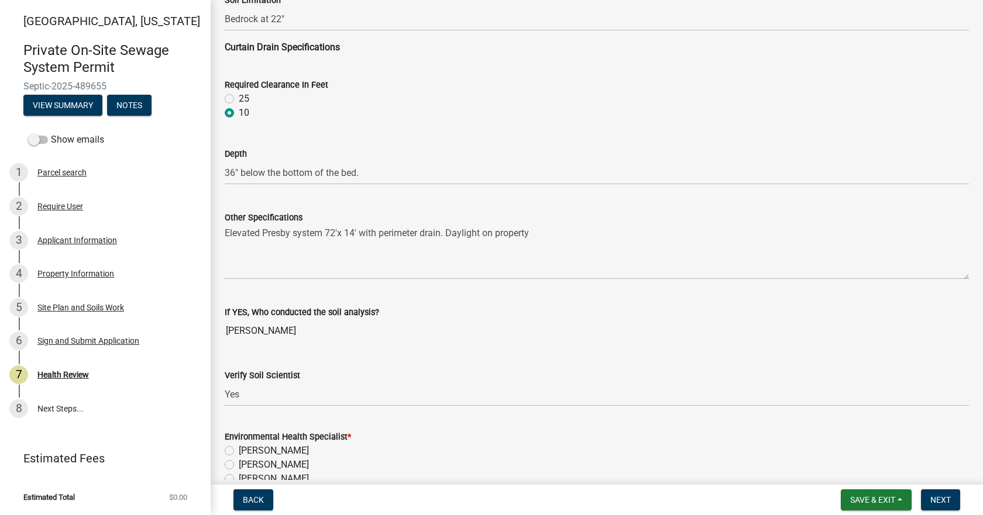
scroll to position [1565, 0]
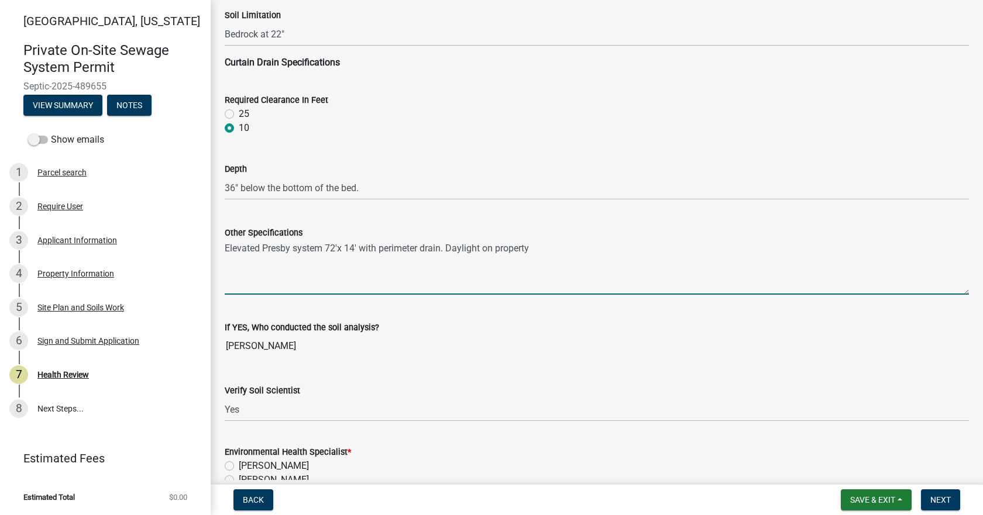
drag, startPoint x: 539, startPoint y: 249, endPoint x: 218, endPoint y: 249, distance: 321.2
click at [218, 249] on div "Other Specifications Elevated Presby system 72'x 14' with perimeter drain. Dayl…" at bounding box center [597, 251] width 762 height 85
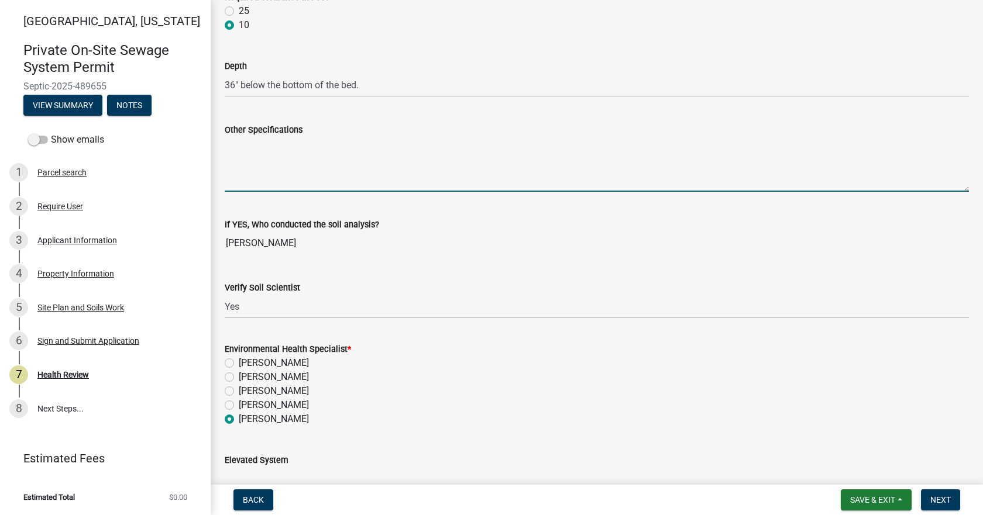
scroll to position [1799, 0]
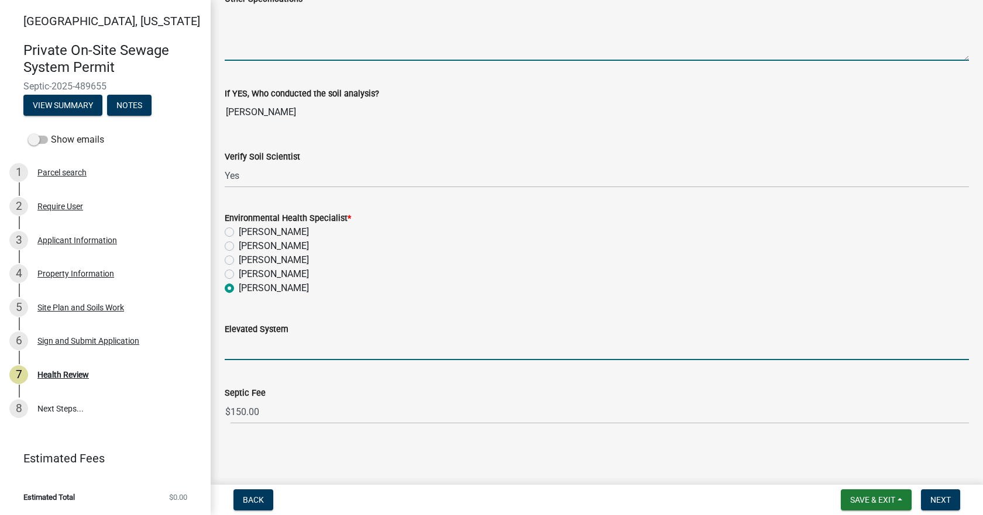
click at [276, 339] on input "Elevated System" at bounding box center [597, 348] width 744 height 24
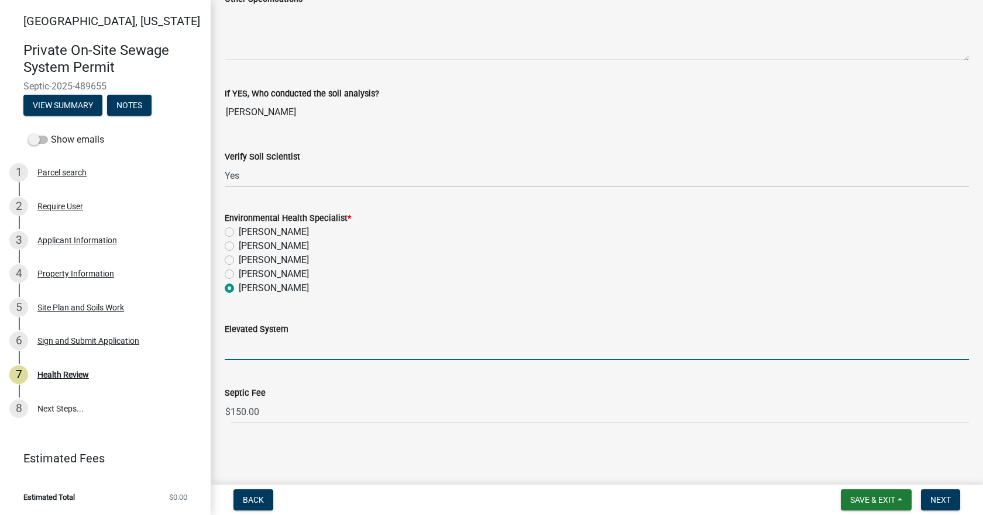
paste input "Elevated Presby system 72'x 14' with perimeter drain. Daylight on property"
type input "Elevated Presby system 72'x 14' with perimeter drain. Daylight on property"
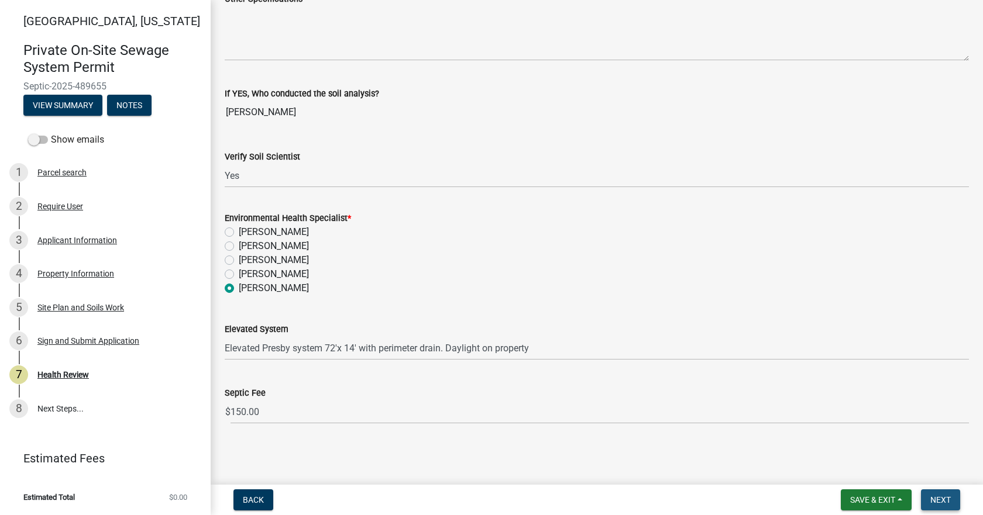
click at [955, 502] on button "Next" at bounding box center [940, 500] width 39 height 21
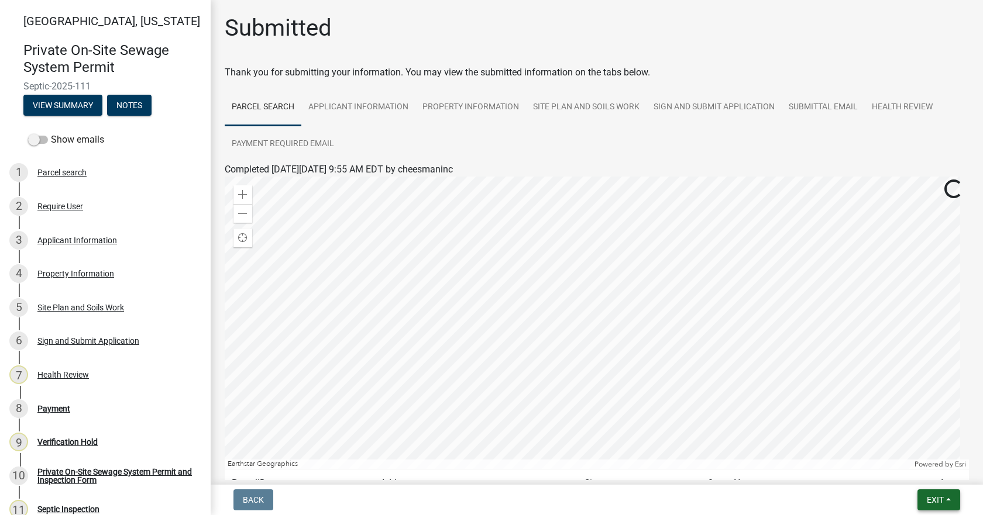
click at [946, 503] on button "Exit" at bounding box center [938, 500] width 43 height 21
click at [903, 470] on button "Save & Exit" at bounding box center [913, 470] width 94 height 28
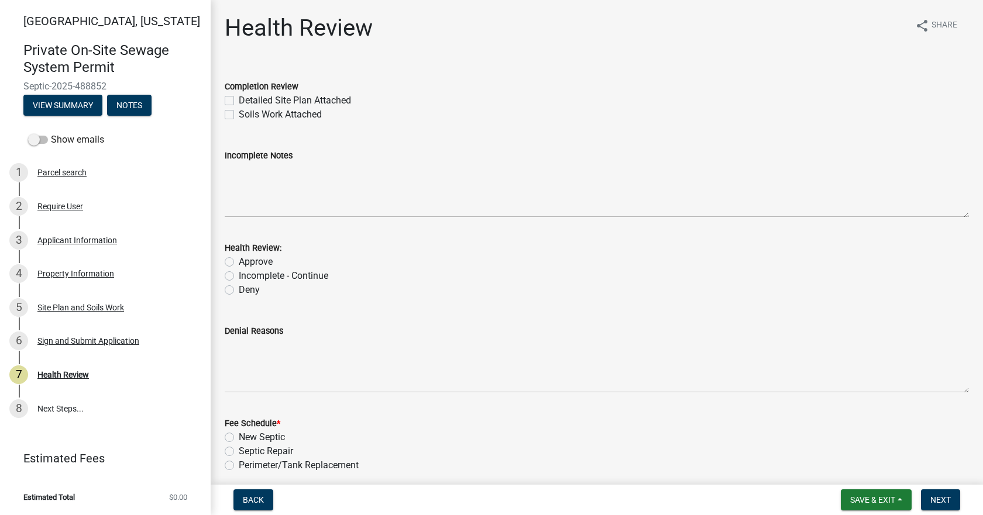
click at [239, 101] on label "Detailed Site Plan Attached" at bounding box center [295, 101] width 112 height 14
click at [239, 101] on input "Detailed Site Plan Attached" at bounding box center [243, 98] width 8 height 8
checkbox input "true"
click at [239, 112] on label "Soils Work Attached" at bounding box center [280, 115] width 83 height 14
click at [239, 112] on input "Soils Work Attached" at bounding box center [243, 112] width 8 height 8
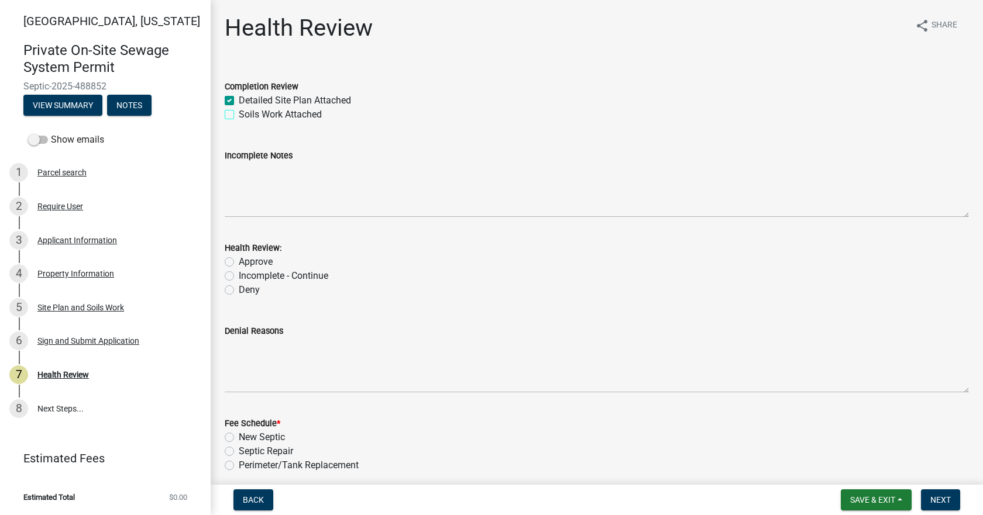
checkbox input "true"
click at [239, 261] on label "Approve" at bounding box center [256, 262] width 34 height 14
click at [239, 261] on input "Approve" at bounding box center [243, 259] width 8 height 8
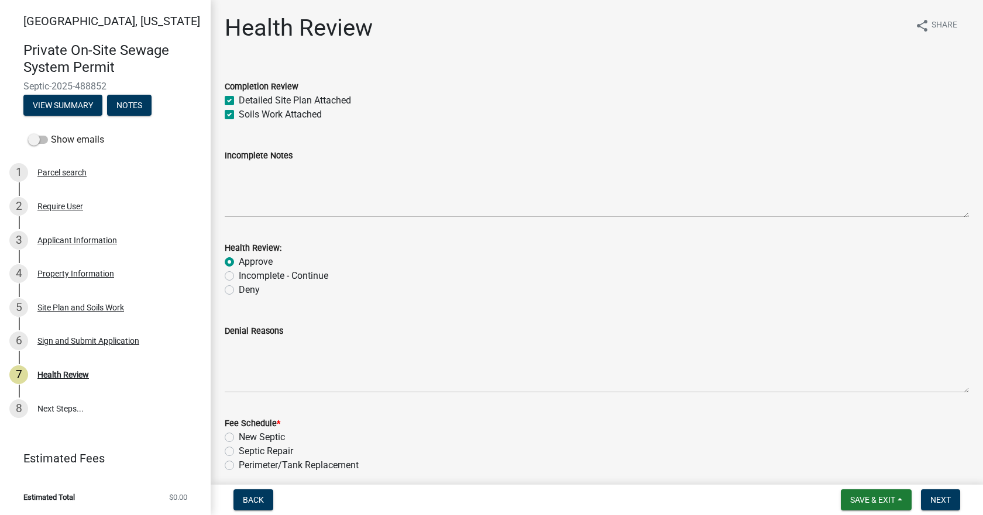
radio input "true"
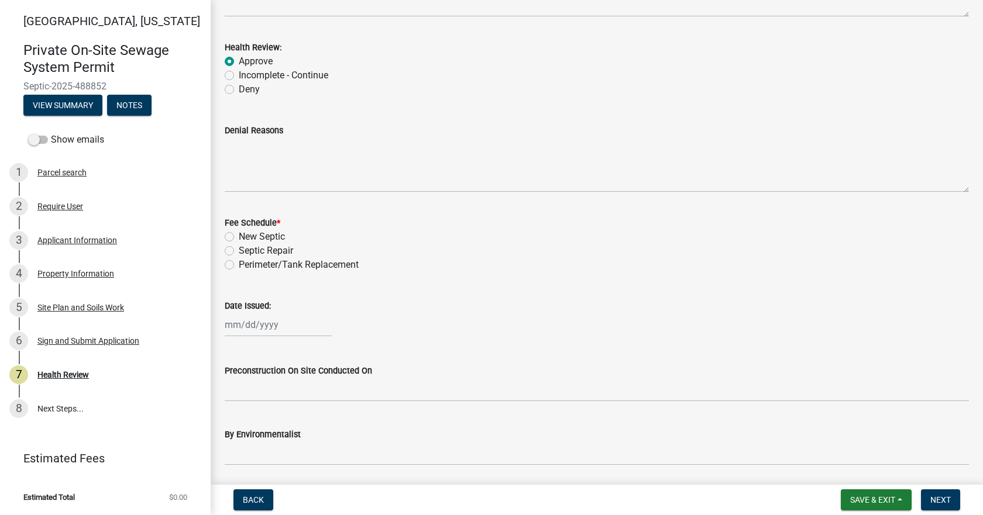
scroll to position [234, 0]
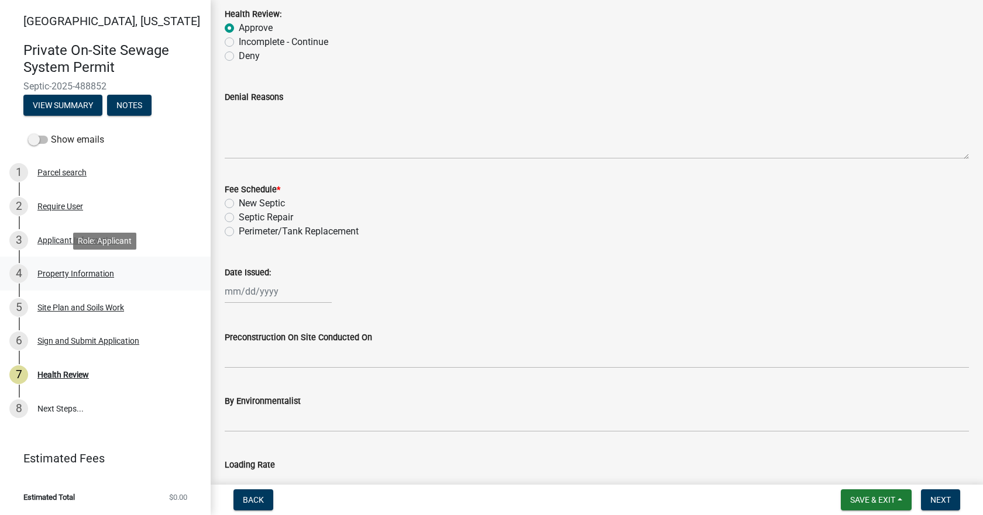
click at [57, 270] on div "Property Information" at bounding box center [75, 274] width 77 height 8
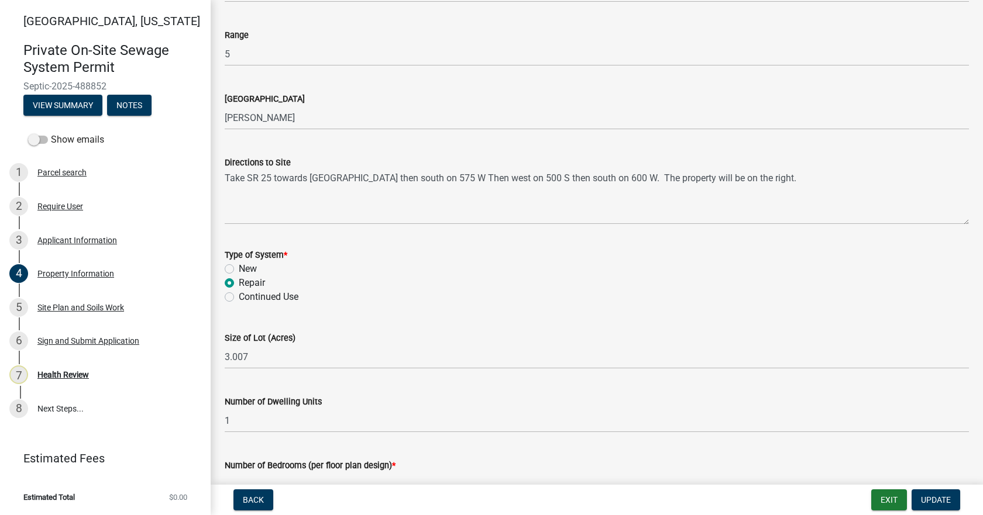
scroll to position [468, 0]
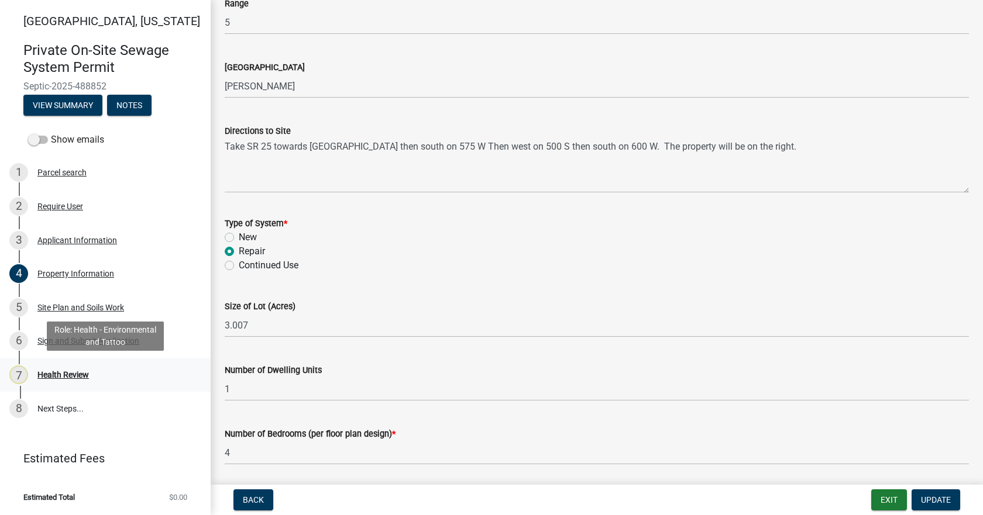
click at [72, 368] on div "7 Health Review" at bounding box center [100, 375] width 183 height 19
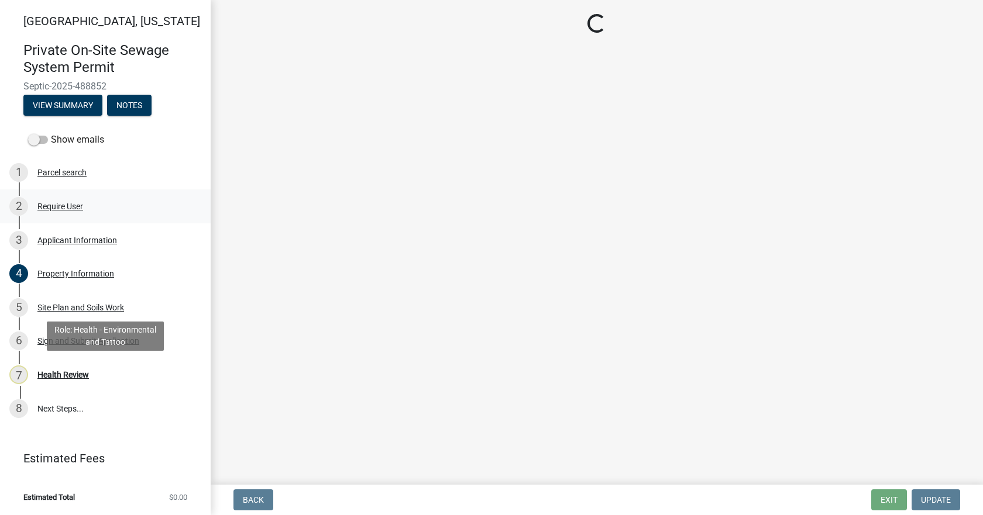
scroll to position [0, 0]
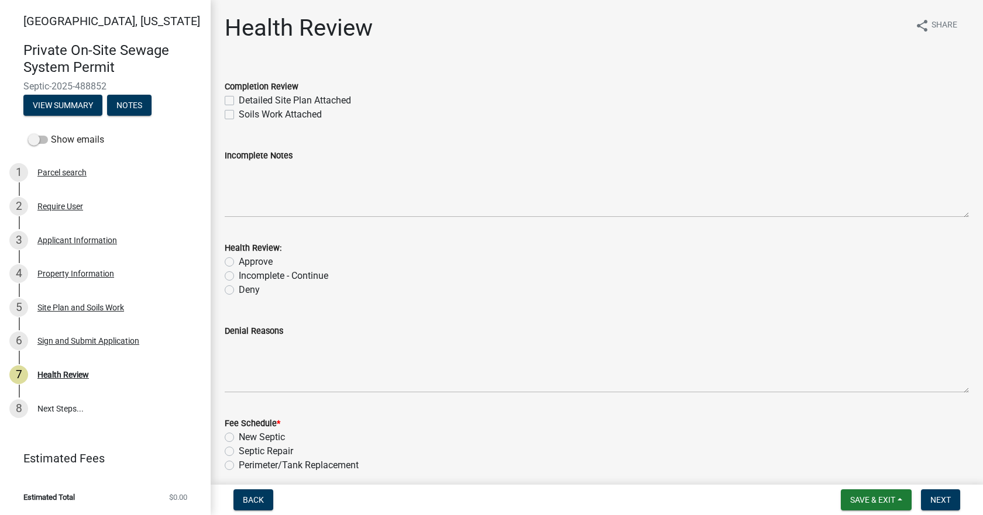
click at [239, 99] on label "Detailed Site Plan Attached" at bounding box center [295, 101] width 112 height 14
click at [239, 99] on input "Detailed Site Plan Attached" at bounding box center [243, 98] width 8 height 8
checkbox input "true"
click at [239, 113] on label "Soils Work Attached" at bounding box center [280, 115] width 83 height 14
click at [239, 113] on input "Soils Work Attached" at bounding box center [243, 112] width 8 height 8
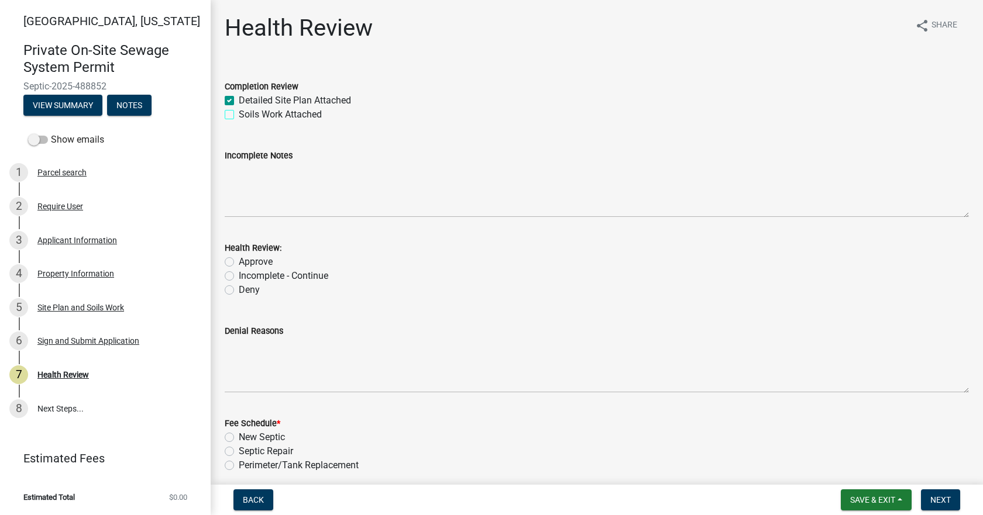
checkbox input "true"
click at [223, 257] on div "Health Review: Approve Incomplete - Continue Deny" at bounding box center [597, 262] width 762 height 70
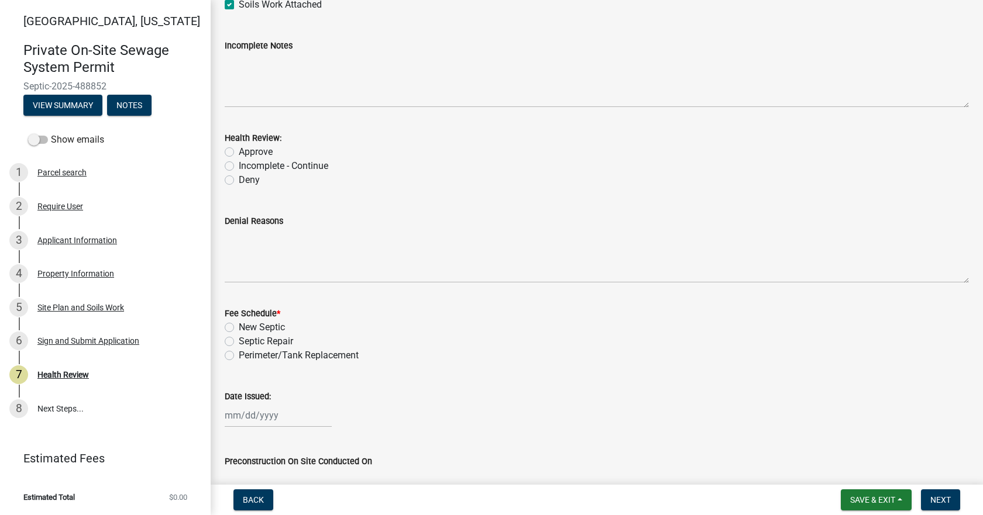
scroll to position [117, 0]
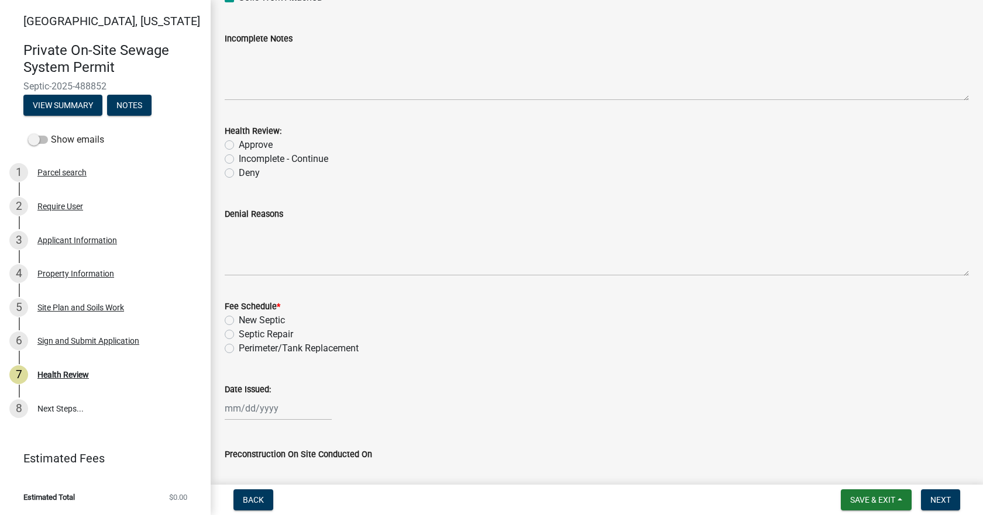
click at [239, 142] on label "Approve" at bounding box center [256, 145] width 34 height 14
click at [239, 142] on input "Approve" at bounding box center [243, 142] width 8 height 8
radio input "true"
click at [235, 336] on div "Septic Repair" at bounding box center [597, 335] width 744 height 14
click at [239, 335] on label "Septic Repair" at bounding box center [266, 335] width 54 height 14
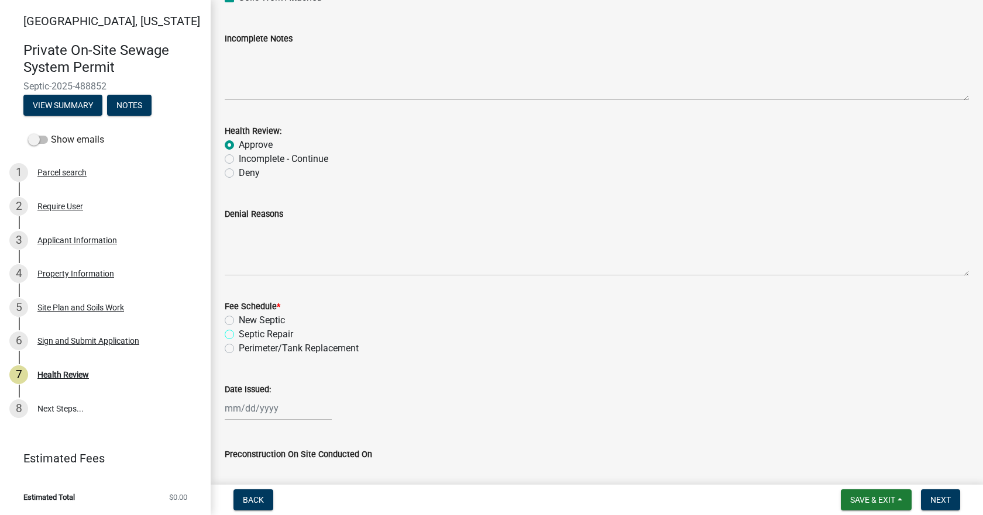
click at [239, 335] on input "Septic Repair" at bounding box center [243, 332] width 8 height 8
radio input "true"
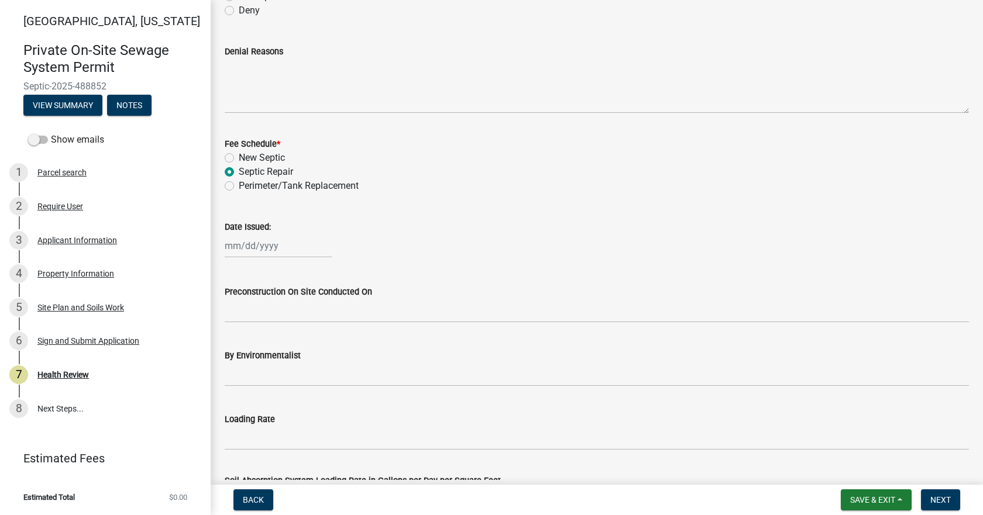
scroll to position [292, 0]
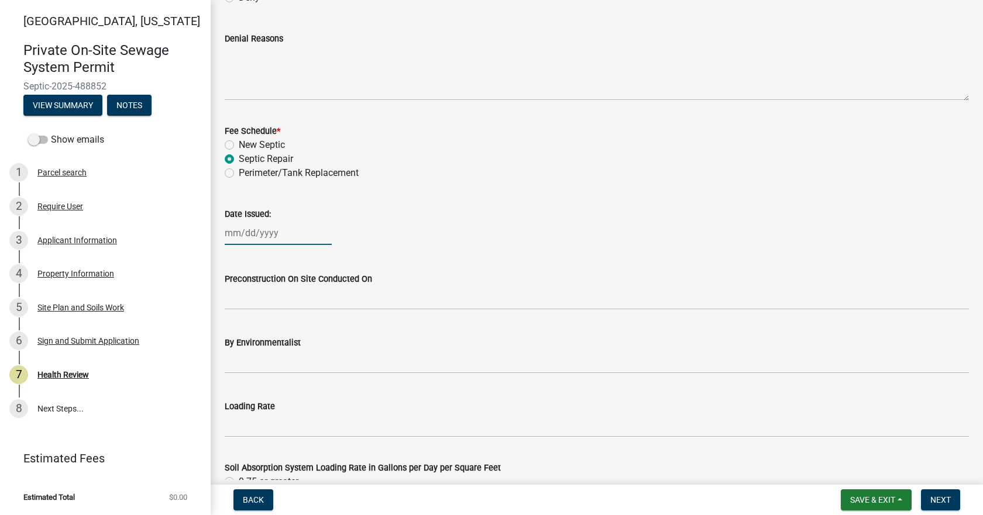
click at [256, 234] on div at bounding box center [278, 233] width 107 height 24
select select "10"
select select "2025"
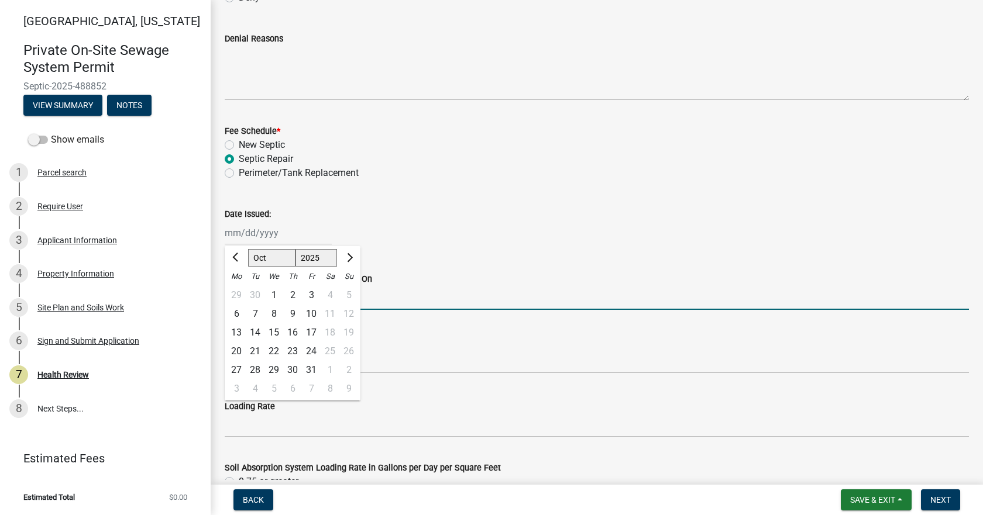
click at [388, 299] on input "Preconstruction On Site Conducted On" at bounding box center [597, 298] width 744 height 24
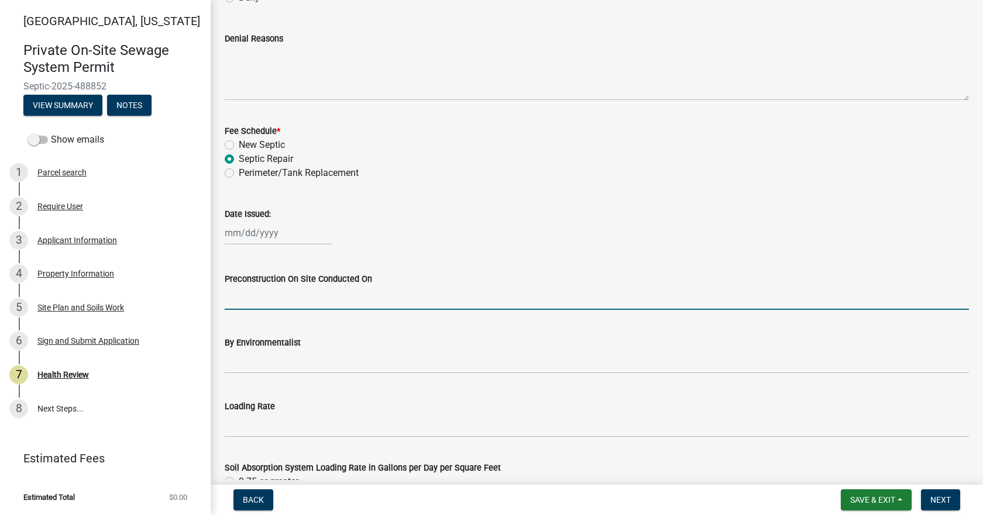
click at [274, 237] on div at bounding box center [278, 233] width 107 height 24
select select "10"
select select "2025"
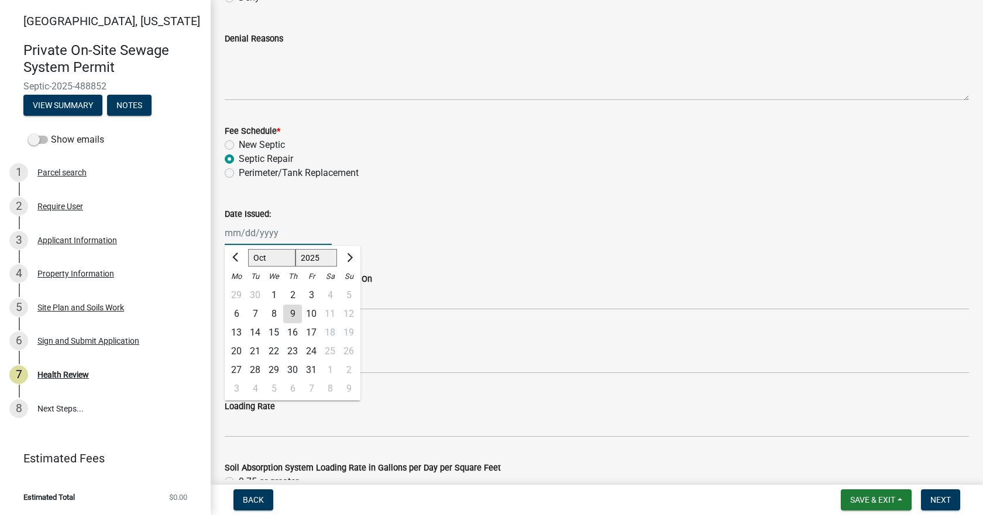
click at [260, 232] on input "Date Issued:" at bounding box center [278, 233] width 107 height 24
click at [264, 230] on input "Date Issued:" at bounding box center [278, 233] width 107 height 24
click at [253, 257] on select "Jan Feb Mar Apr May Jun Jul Aug Sep Oct Nov Dec" at bounding box center [271, 258] width 47 height 18
click at [266, 254] on select "Jan Feb Mar Apr May Jun Jul Aug Sep Oct Nov Dec" at bounding box center [271, 258] width 47 height 18
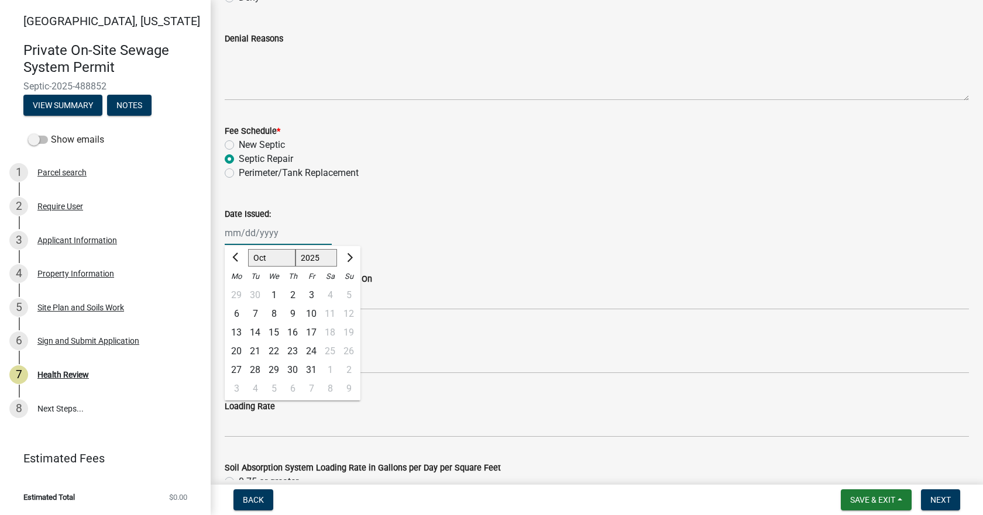
click at [295, 315] on div "9" at bounding box center [292, 314] width 19 height 19
type input "10/09/2025"
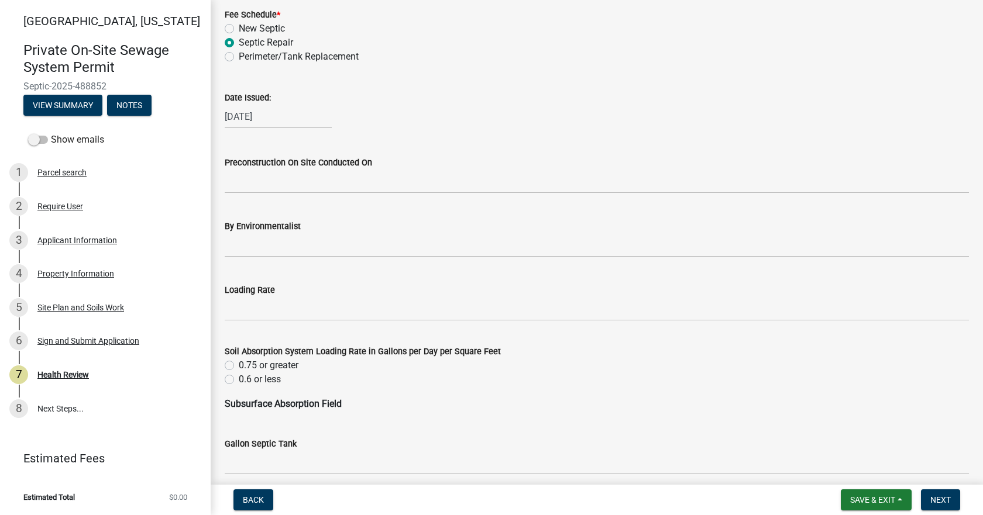
scroll to position [409, 0]
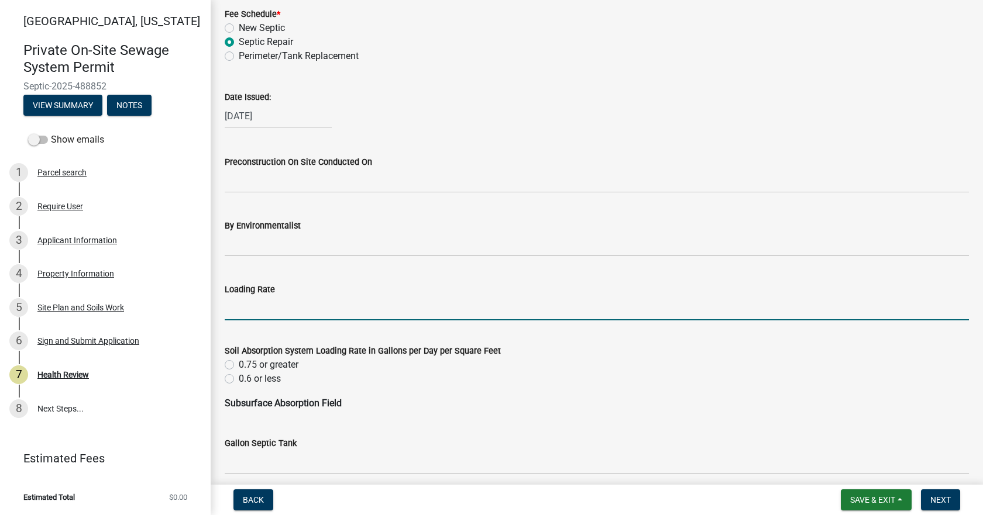
click at [290, 309] on input "Loading Rate" at bounding box center [597, 309] width 744 height 24
type input ".3"
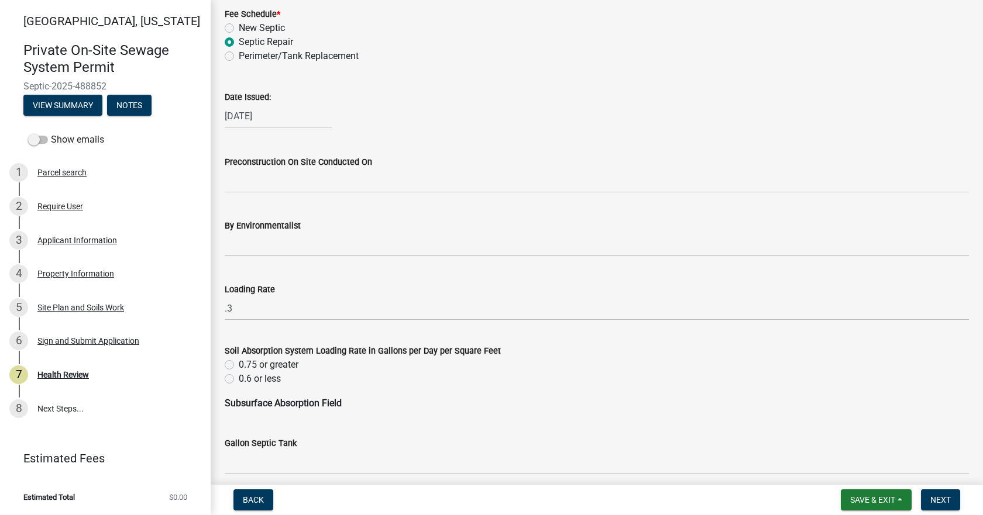
click at [239, 378] on label "0.6 or less" at bounding box center [260, 379] width 42 height 14
click at [239, 378] on input "0.6 or less" at bounding box center [243, 376] width 8 height 8
radio input "true"
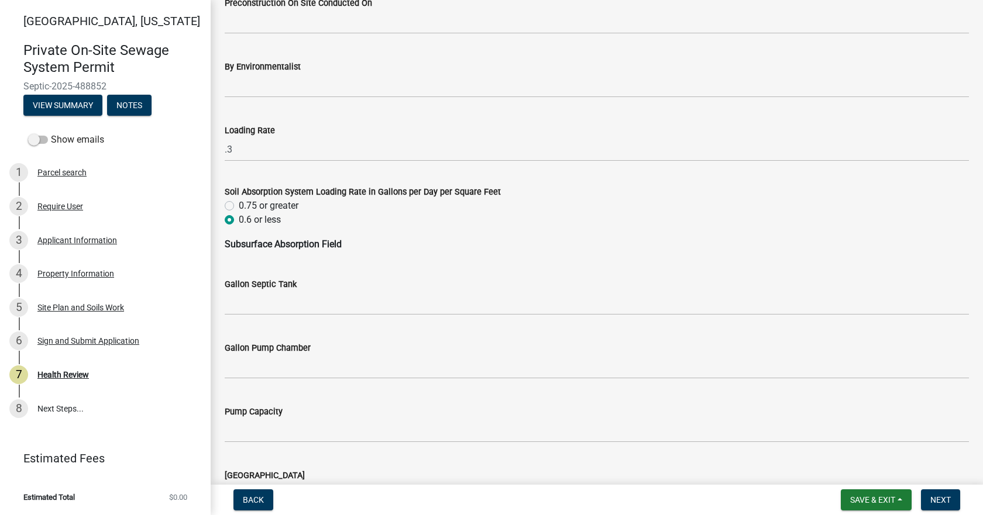
scroll to position [643, 0]
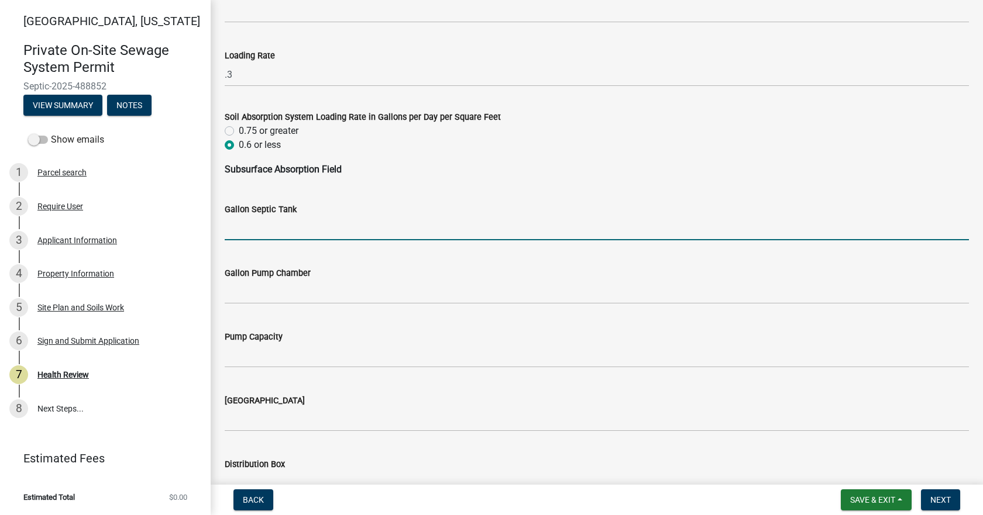
click at [269, 234] on input "Gallon Septic Tank" at bounding box center [597, 228] width 744 height 24
type input "1250"
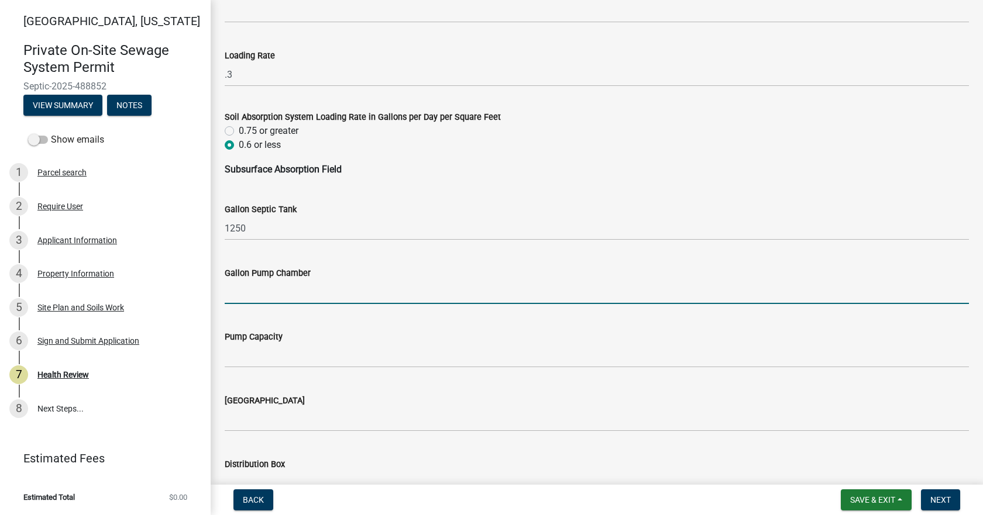
click at [291, 299] on input "Gallon Pump Chamber" at bounding box center [597, 292] width 744 height 24
type input "N/A"
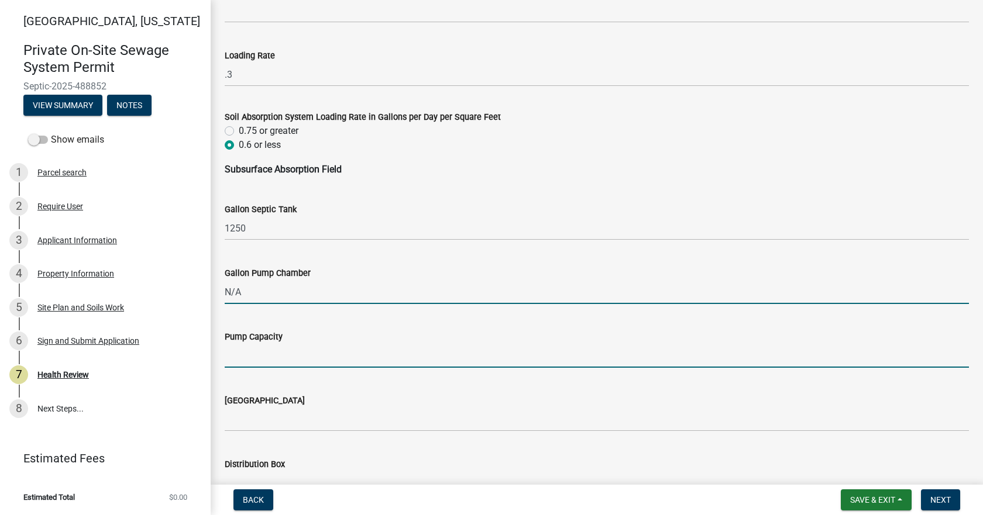
click at [273, 350] on input "Pump Capacity" at bounding box center [597, 356] width 744 height 24
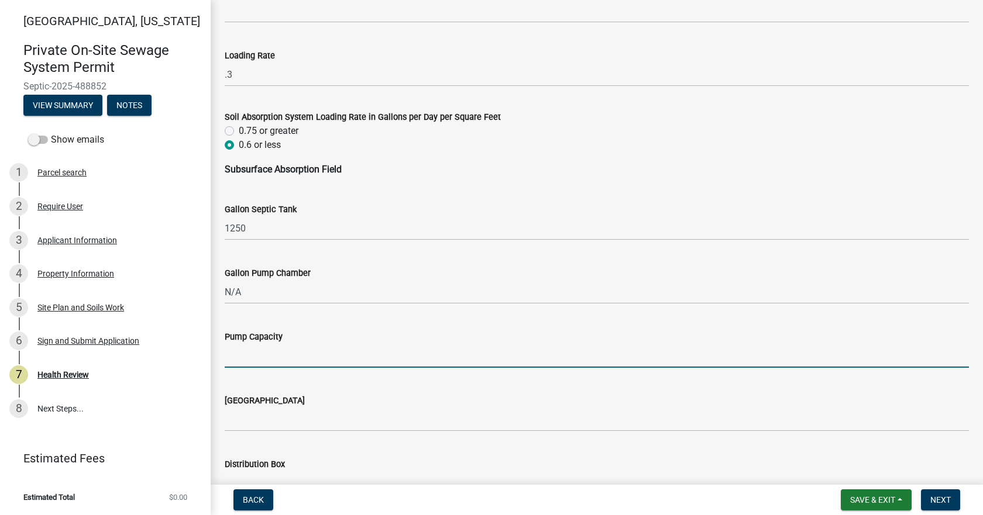
type input "N/A"
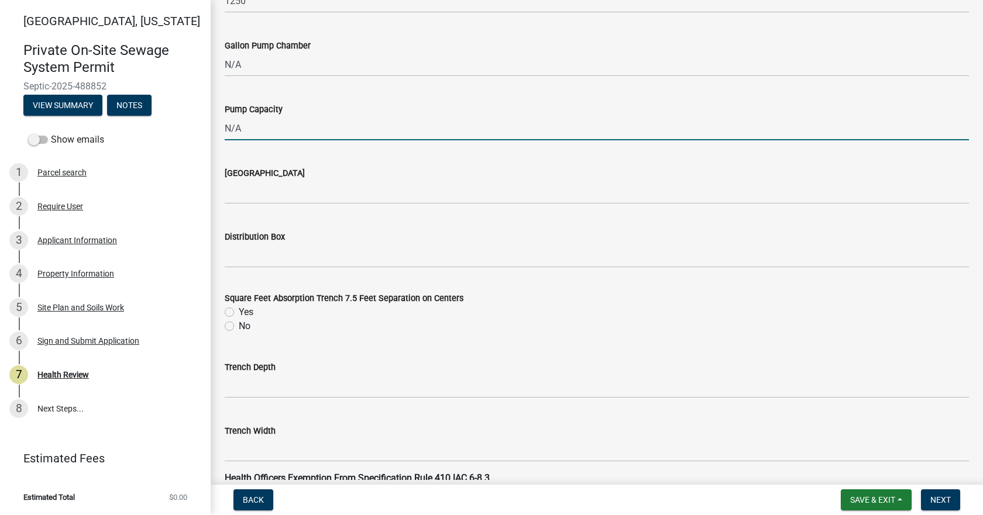
scroll to position [877, 0]
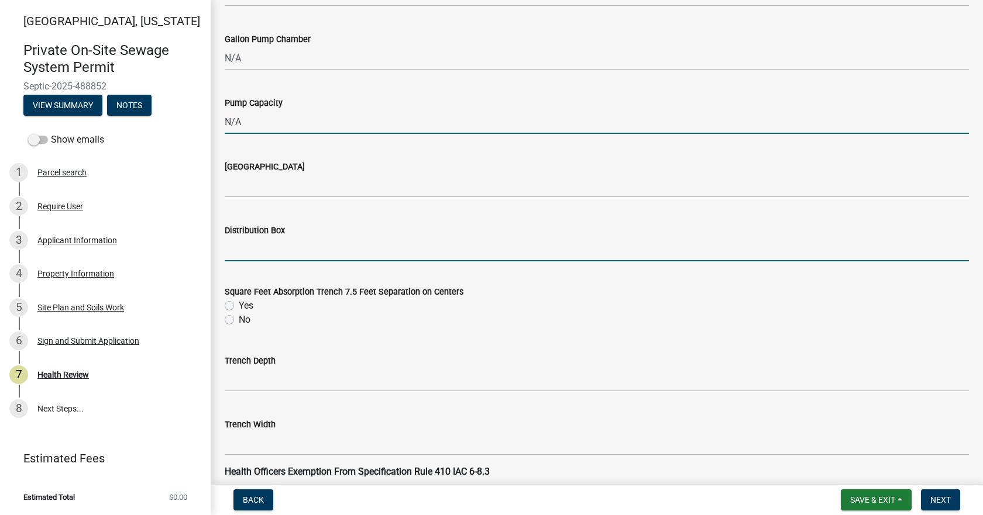
click at [283, 257] on input "Distribution Box" at bounding box center [597, 250] width 744 height 24
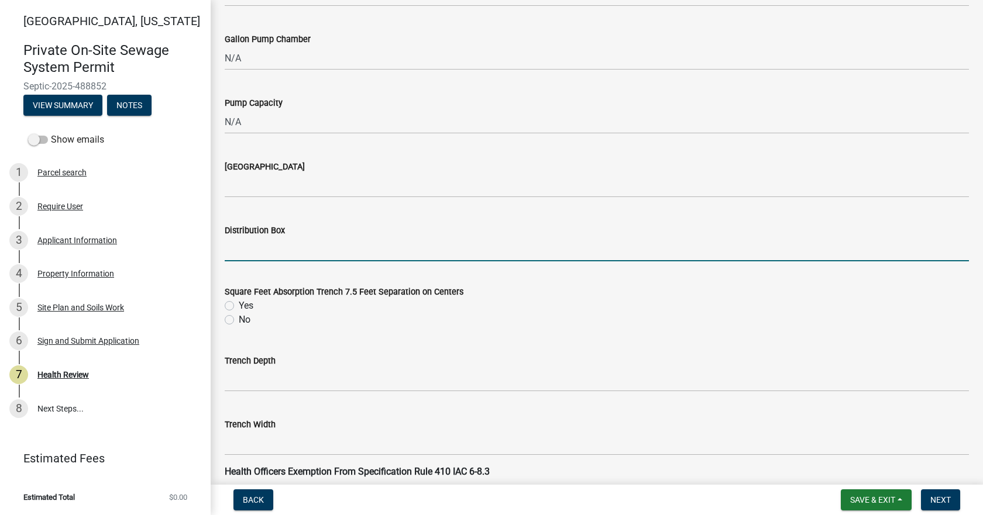
type input "Yes"
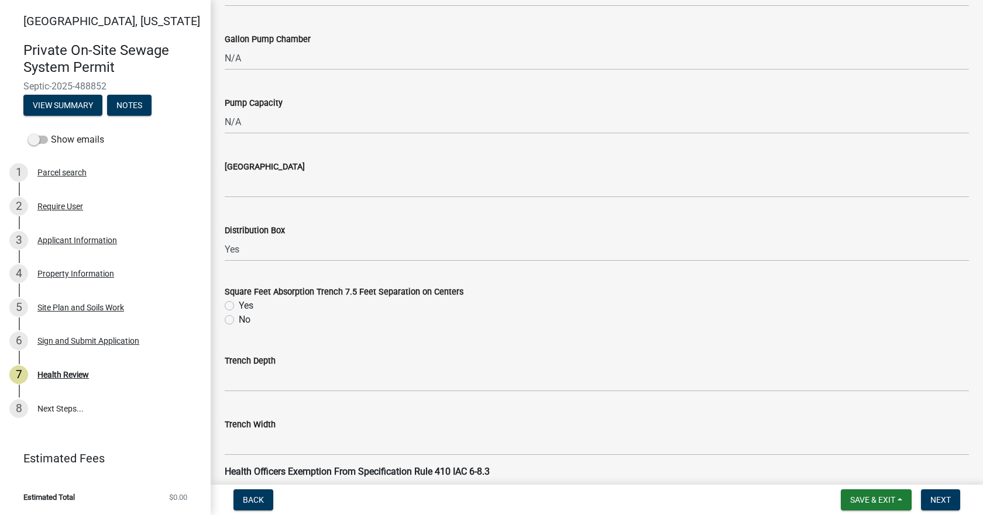
click at [239, 306] on label "Yes" at bounding box center [246, 306] width 15 height 14
click at [239, 306] on input "Yes" at bounding box center [243, 303] width 8 height 8
radio input "true"
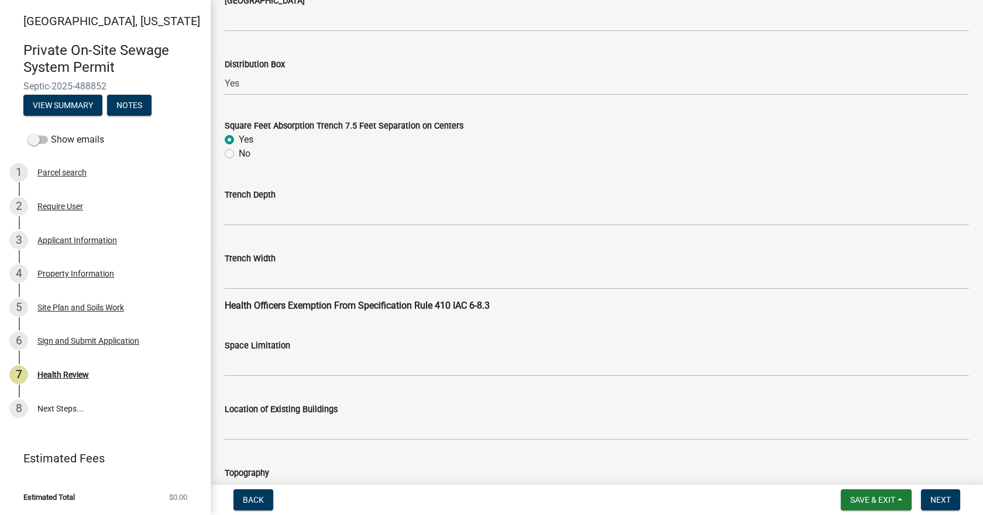
scroll to position [1053, 0]
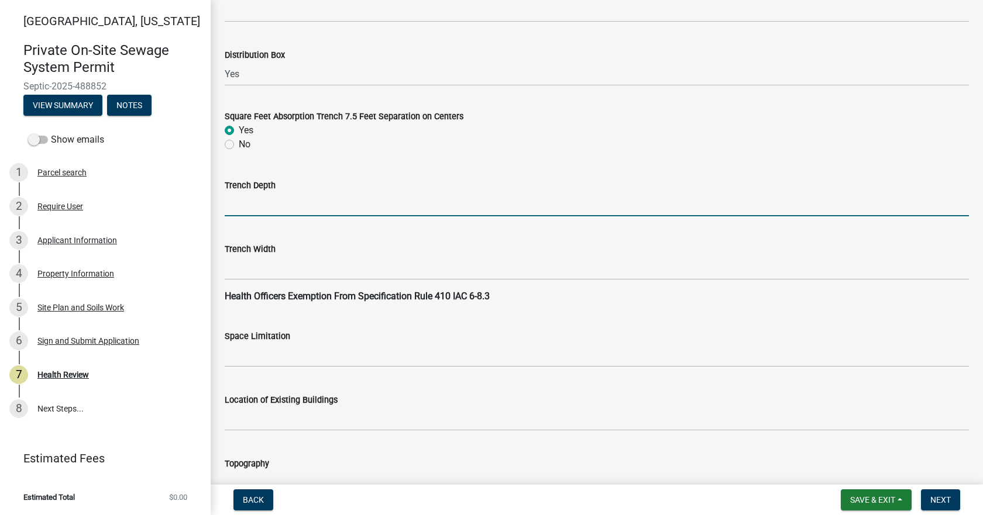
click at [273, 206] on input "Trench Depth" at bounding box center [597, 204] width 744 height 24
type input "10"-36""
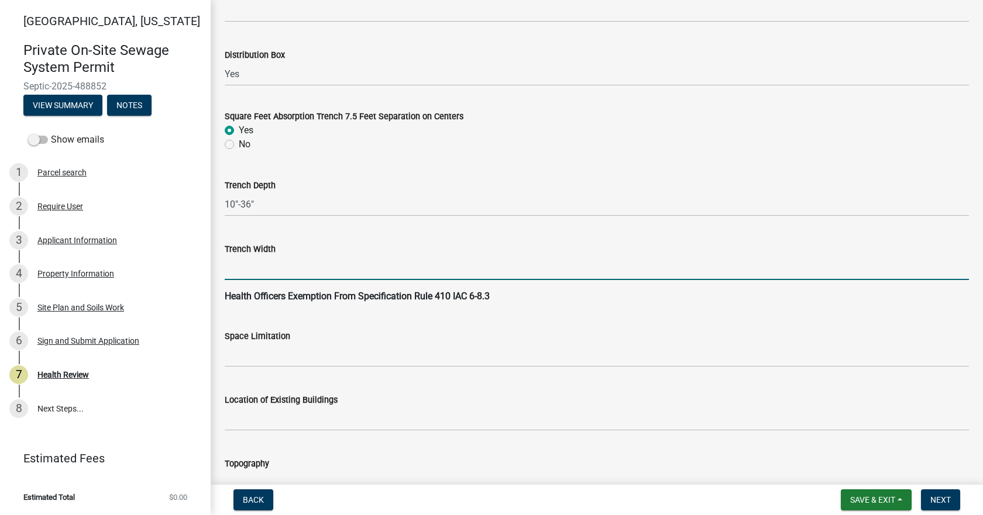
click at [279, 271] on input "Trench Width" at bounding box center [597, 268] width 744 height 24
type input "36""
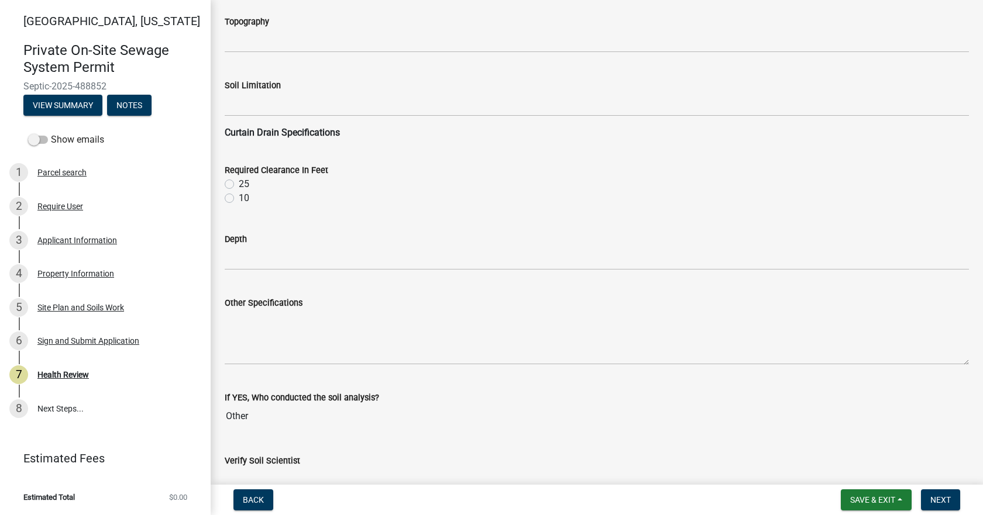
scroll to position [1521, 0]
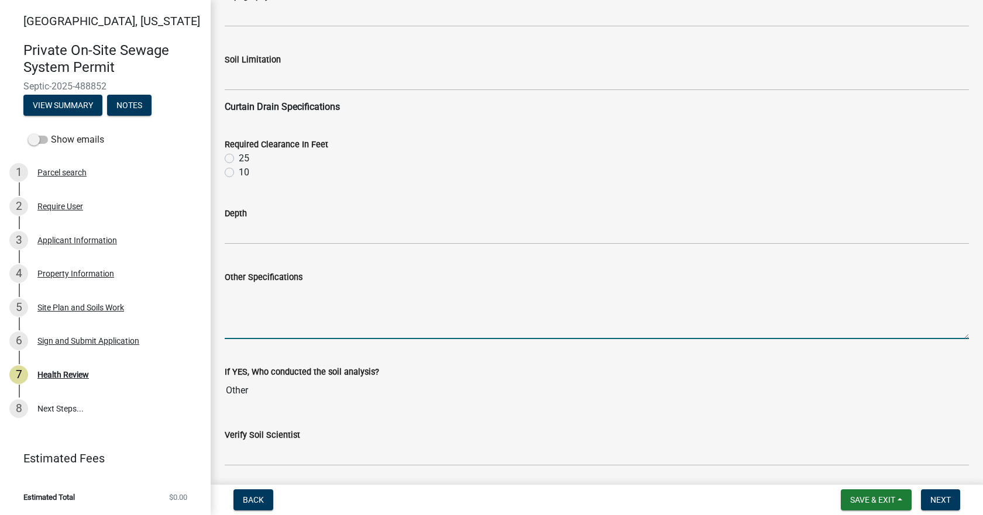
click at [277, 303] on textarea "Other Specifications" at bounding box center [597, 311] width 744 height 55
type textarea "Adding new 1250 Tank and adding 5 lines at 100' of pipe and rock."
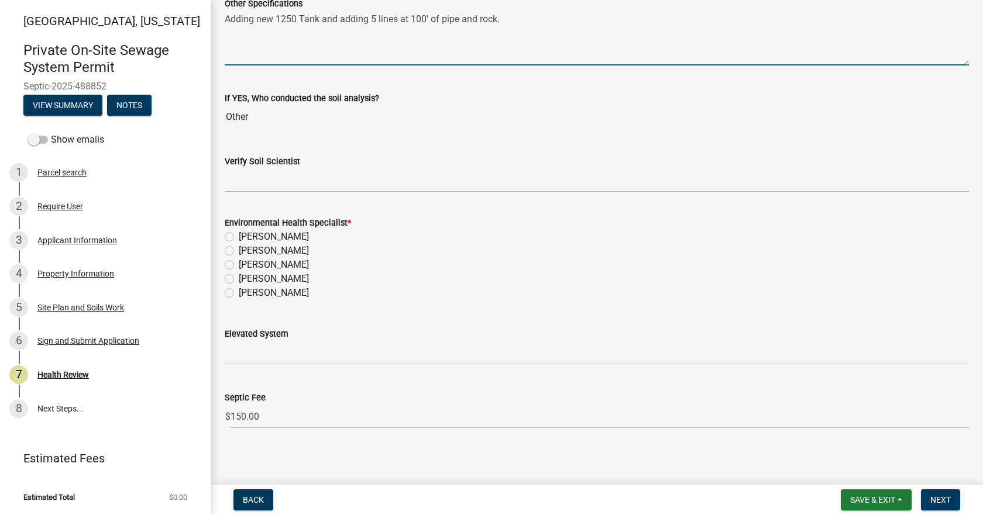
scroll to position [1799, 0]
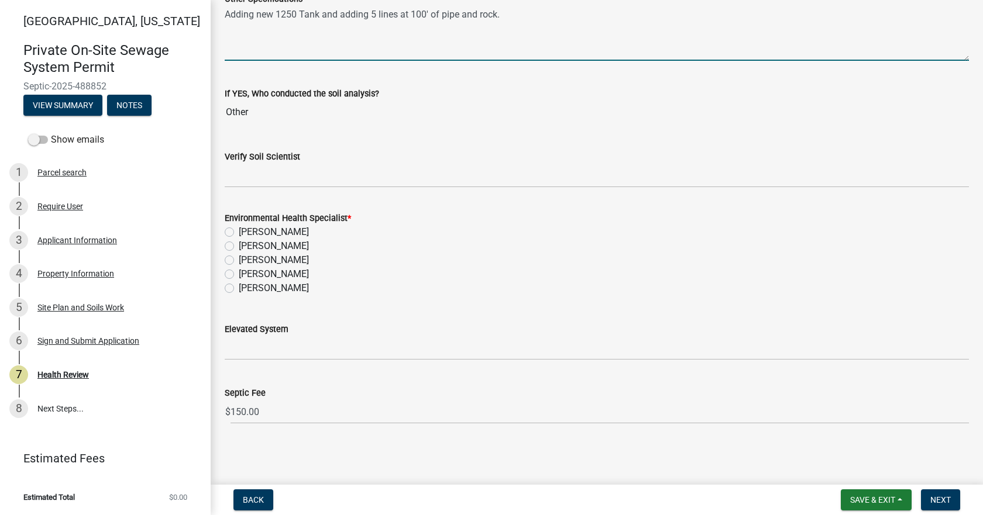
click at [239, 289] on label "[PERSON_NAME]" at bounding box center [274, 288] width 70 height 14
click at [239, 289] on input "[PERSON_NAME]" at bounding box center [243, 285] width 8 height 8
radio input "true"
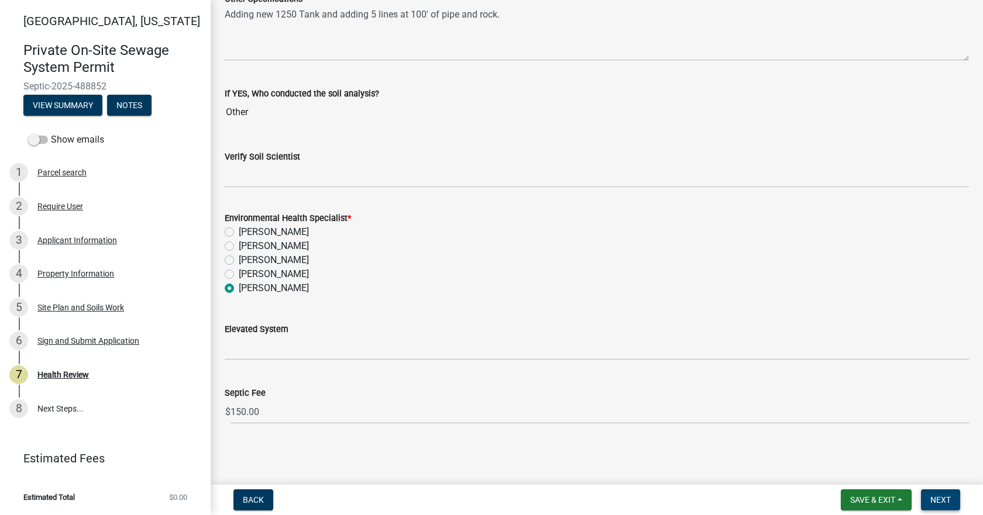
click at [938, 495] on span "Next" at bounding box center [940, 499] width 20 height 9
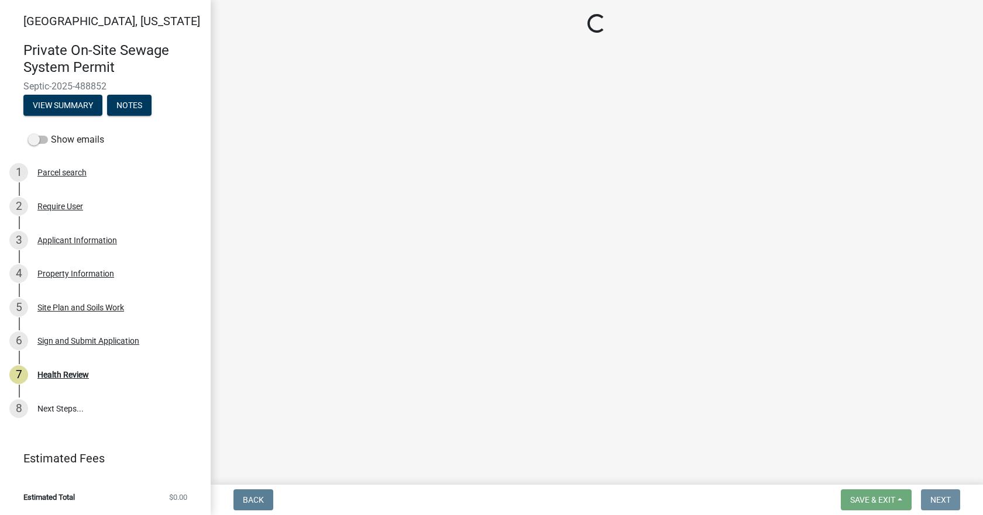
scroll to position [0, 0]
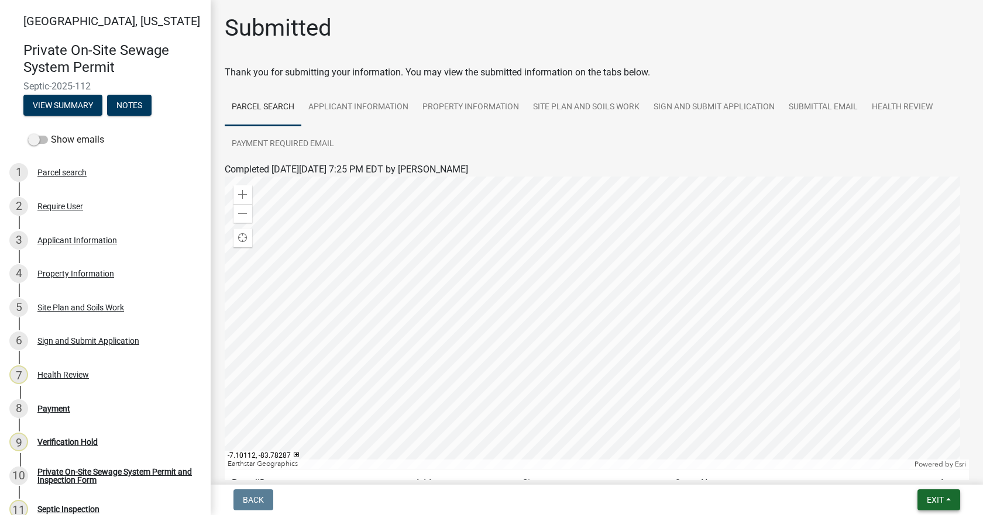
click at [941, 500] on span "Exit" at bounding box center [935, 499] width 17 height 9
click at [899, 472] on button "Save & Exit" at bounding box center [913, 470] width 94 height 28
